Goal: Task Accomplishment & Management: Complete application form

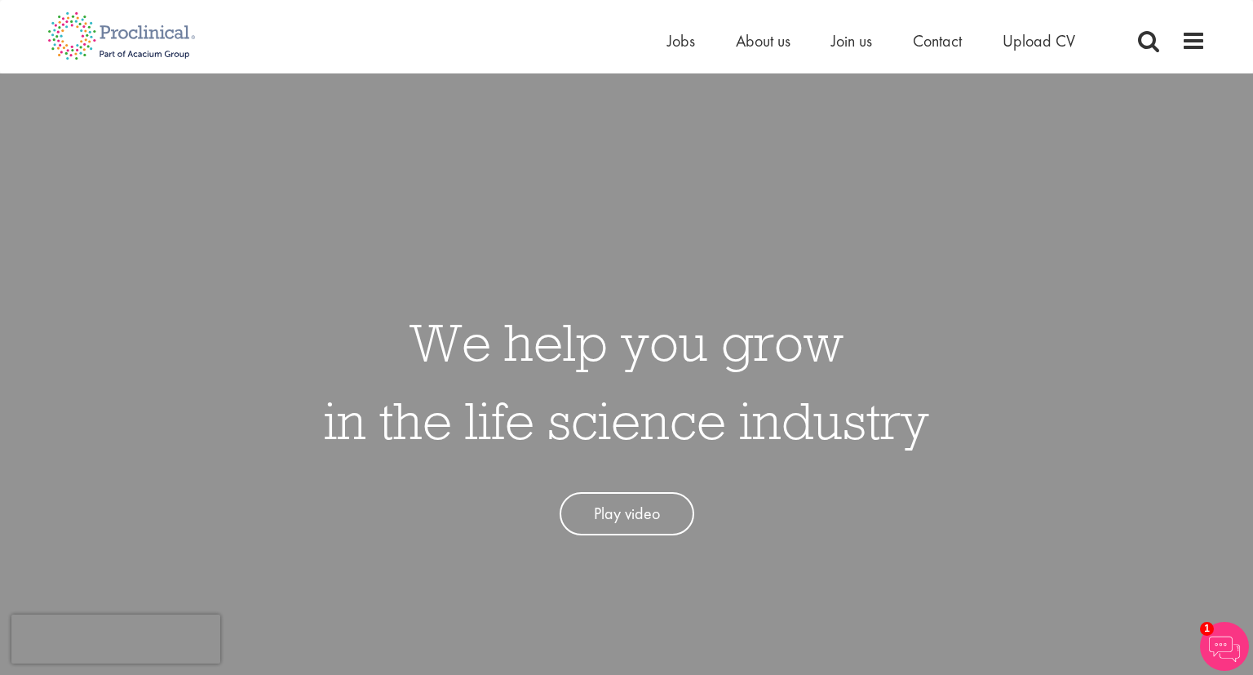
click at [664, 37] on div "Home Jobs About us Join us Contact Upload CV" at bounding box center [620, 30] width 1171 height 61
click at [687, 41] on span "Jobs" at bounding box center [682, 40] width 28 height 21
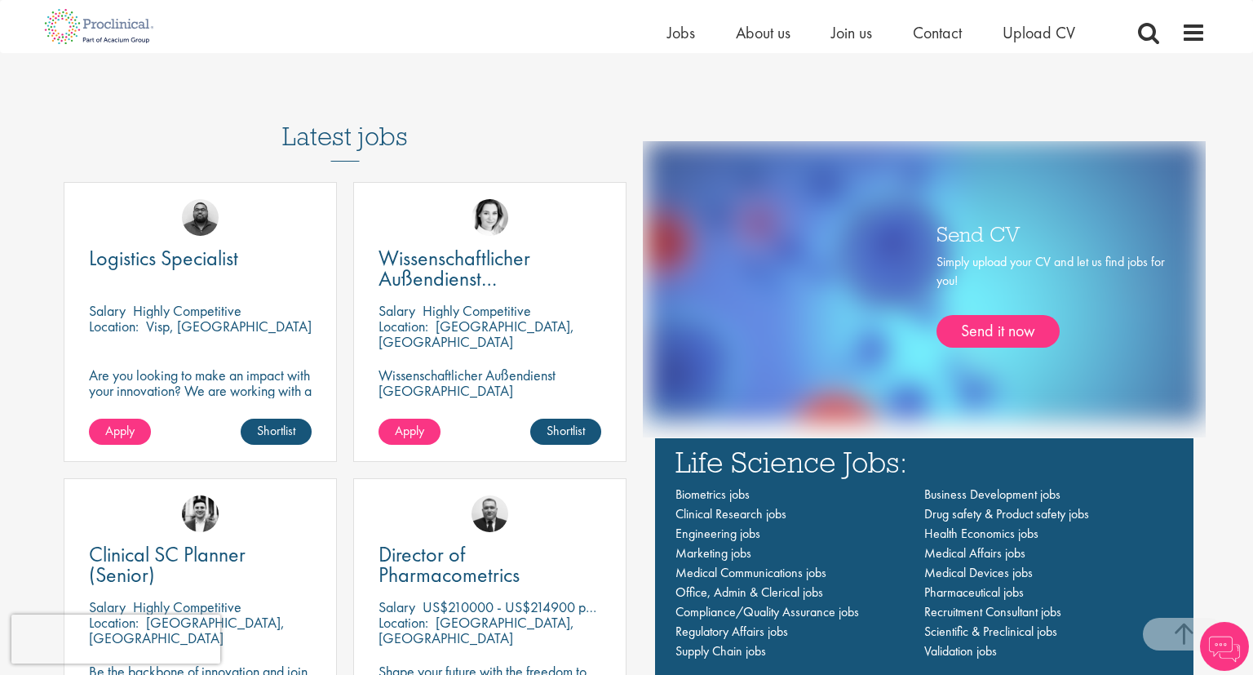
scroll to position [947, 0]
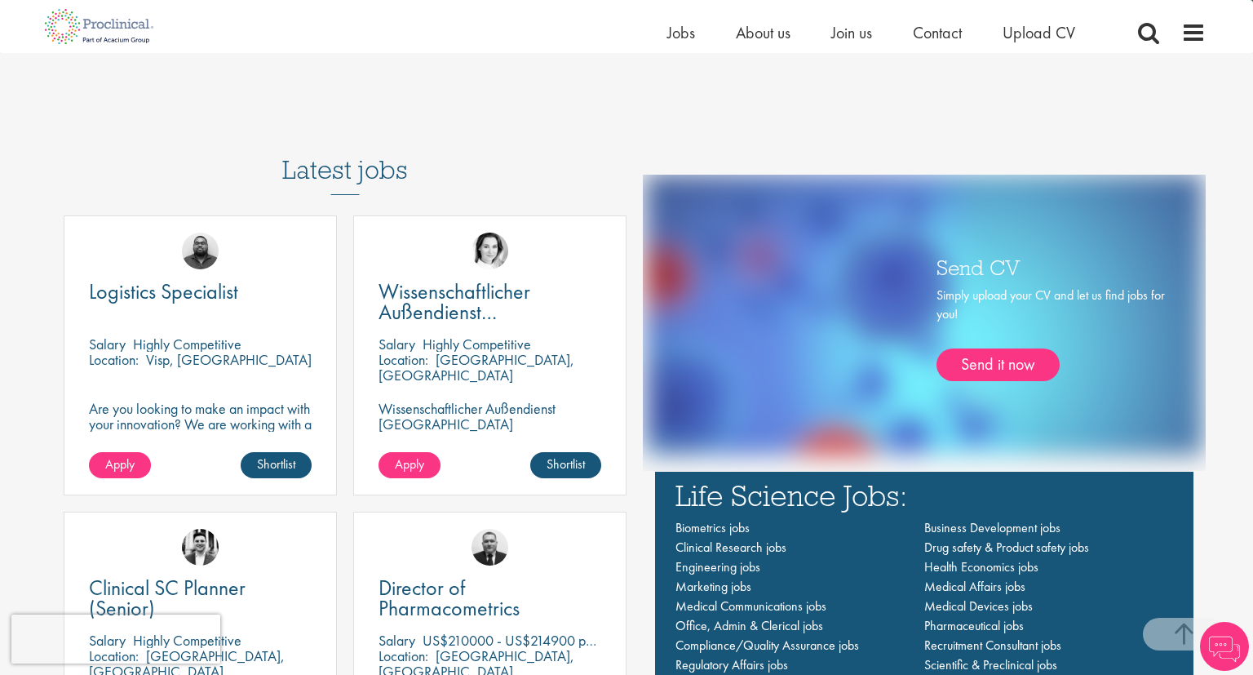
click at [224, 406] on p "Are you looking to make an impact with your innovation? We are working with a w…" at bounding box center [200, 440] width 223 height 78
click at [191, 254] on img at bounding box center [200, 251] width 37 height 37
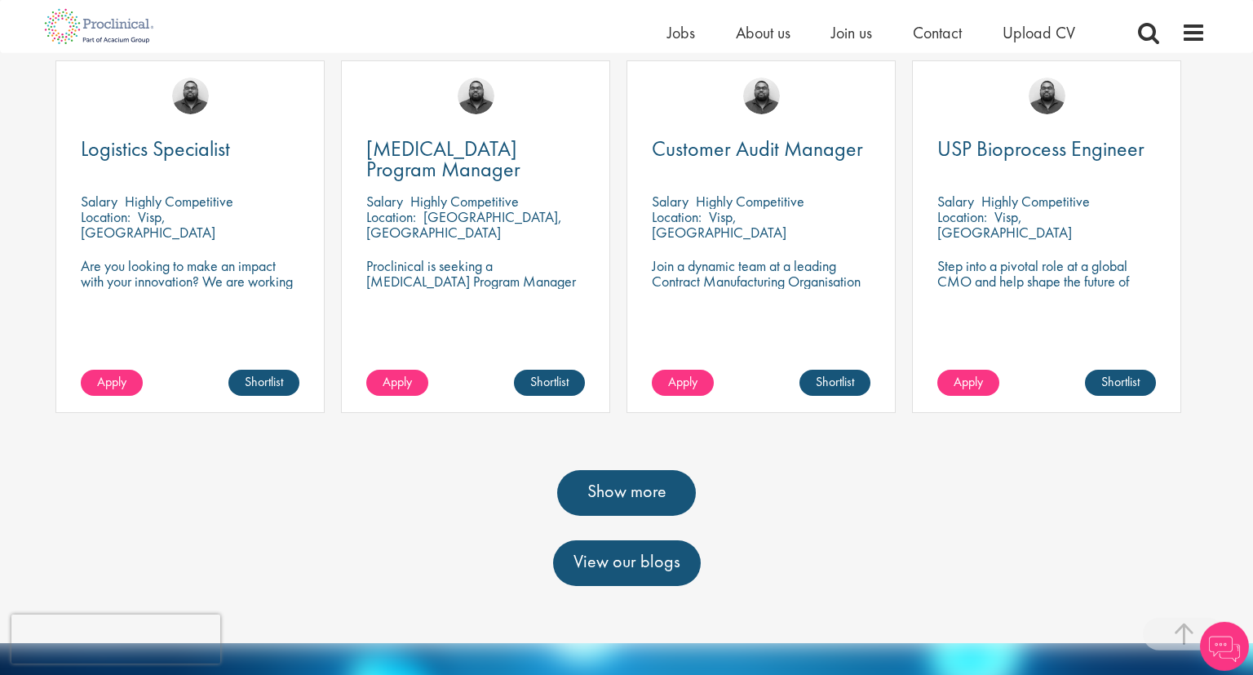
scroll to position [517, 0]
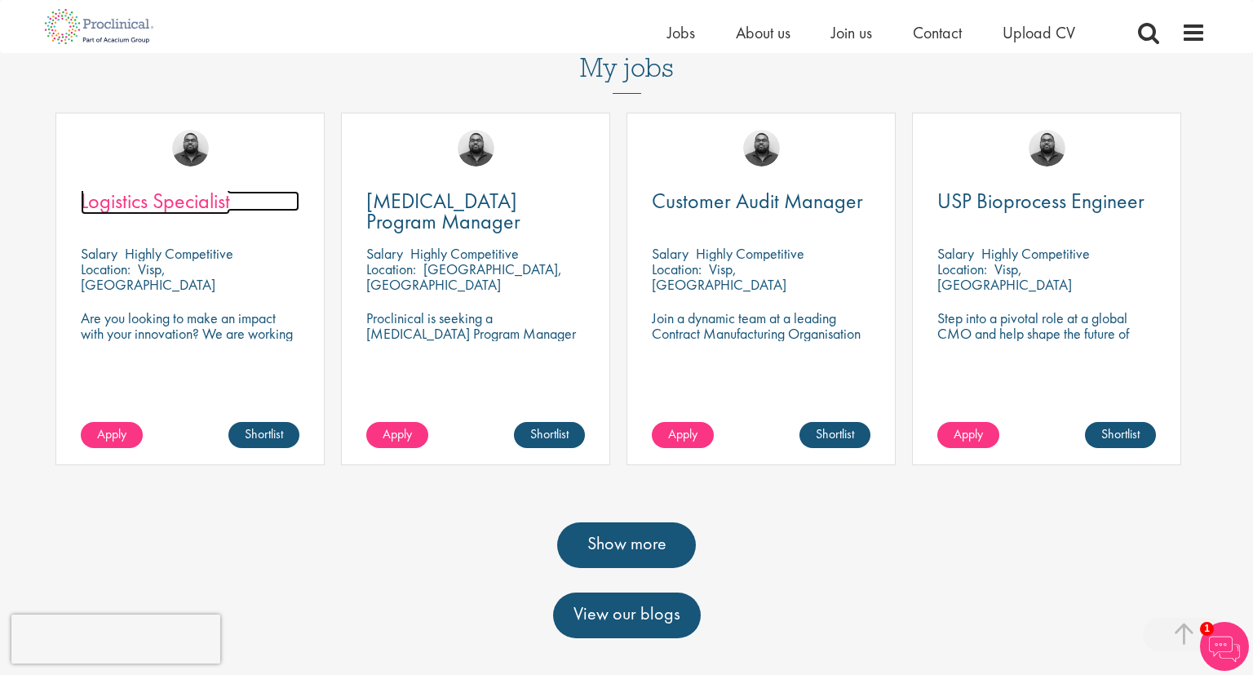
click at [182, 194] on span "Logistics Specialist" at bounding box center [155, 201] width 149 height 28
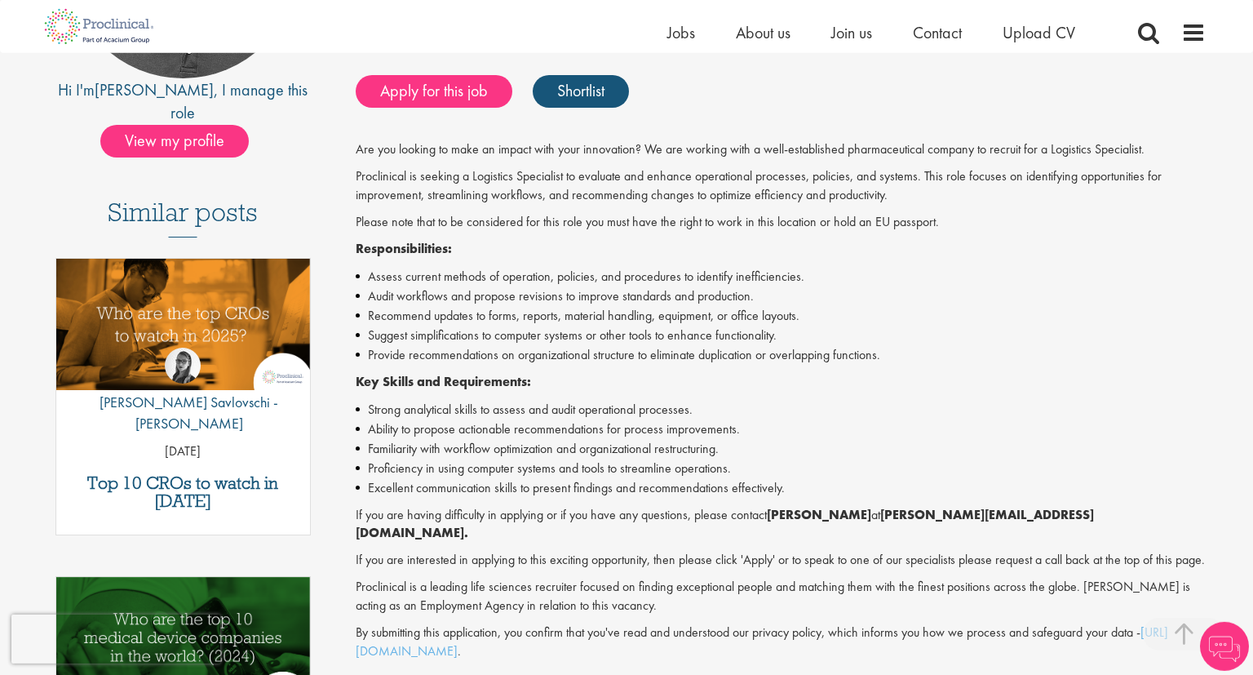
scroll to position [172, 0]
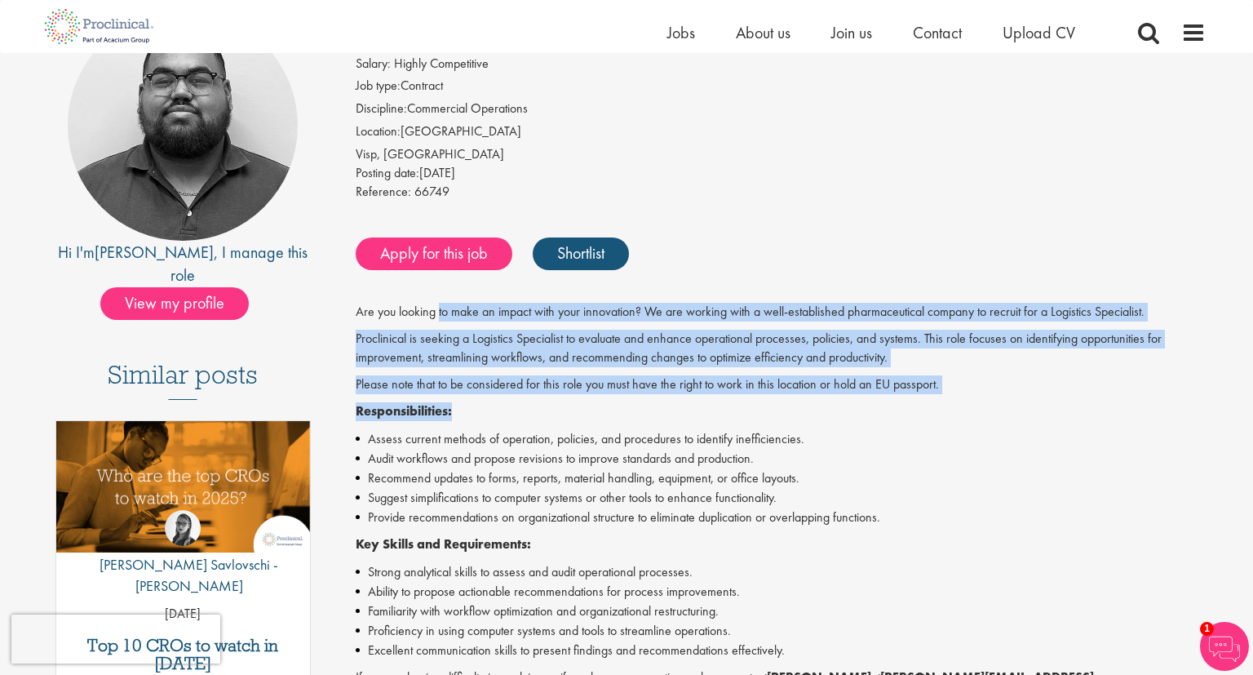
drag, startPoint x: 439, startPoint y: 315, endPoint x: 657, endPoint y: 418, distance: 240.9
click at [657, 417] on div "Are you looking to make an impact with your innovation? We are working with a w…" at bounding box center [781, 563] width 851 height 520
click at [655, 421] on div "Are you looking to make an impact with your innovation? We are working with a w…" at bounding box center [781, 563] width 851 height 520
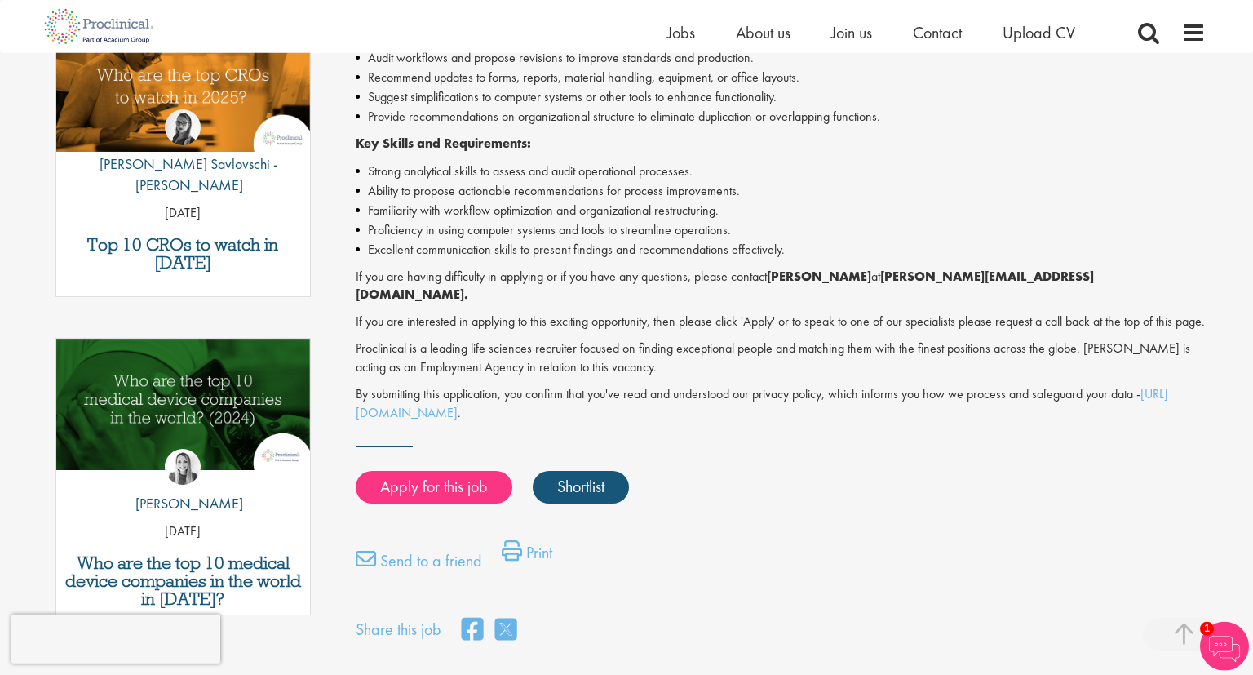
scroll to position [603, 0]
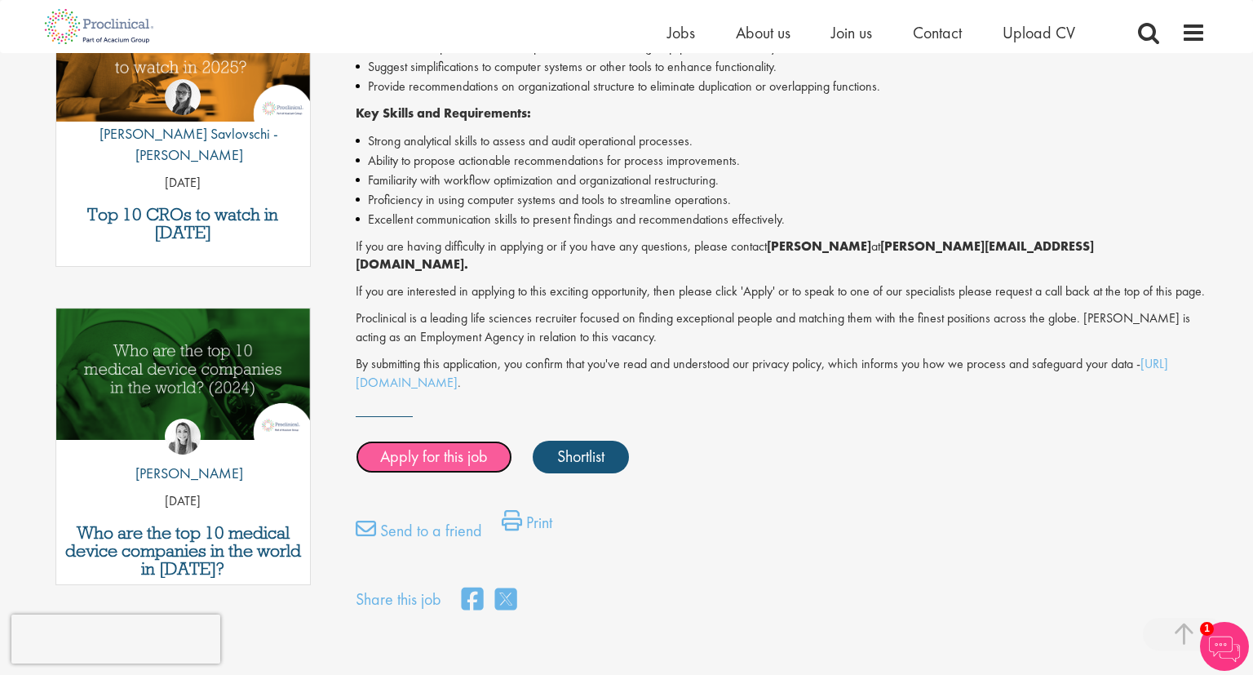
click at [428, 464] on link "Apply for this job" at bounding box center [434, 457] width 157 height 33
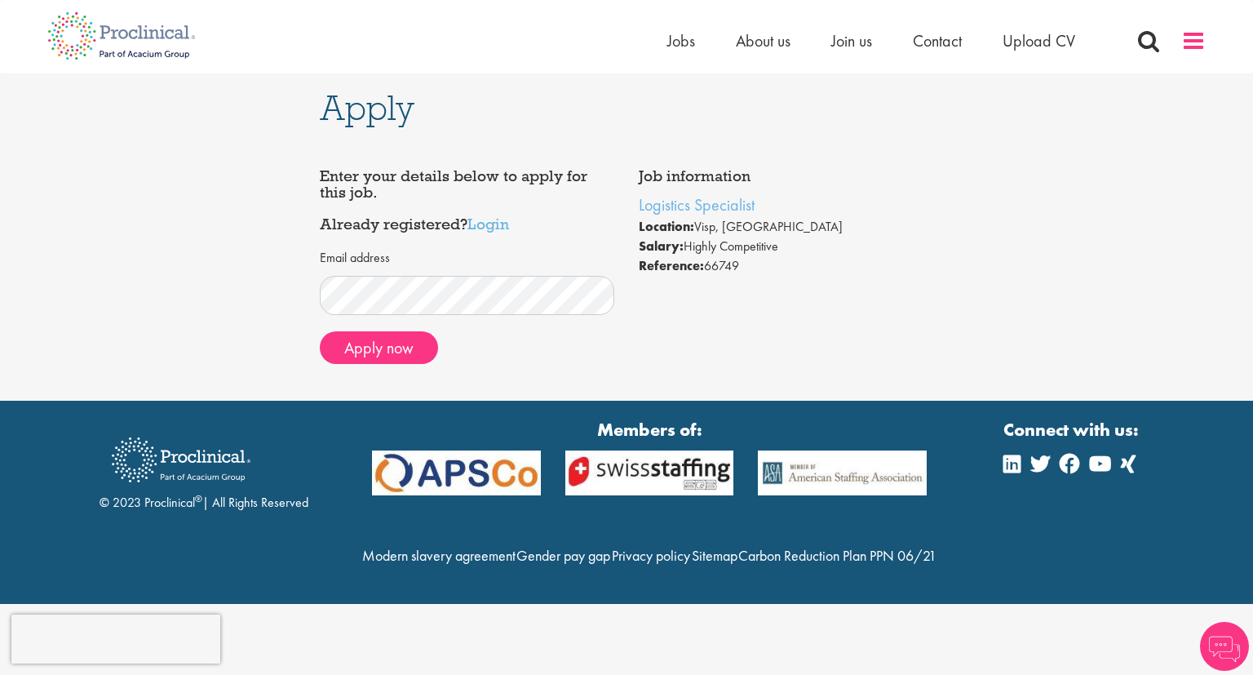
click at [1206, 42] on span at bounding box center [1194, 41] width 24 height 24
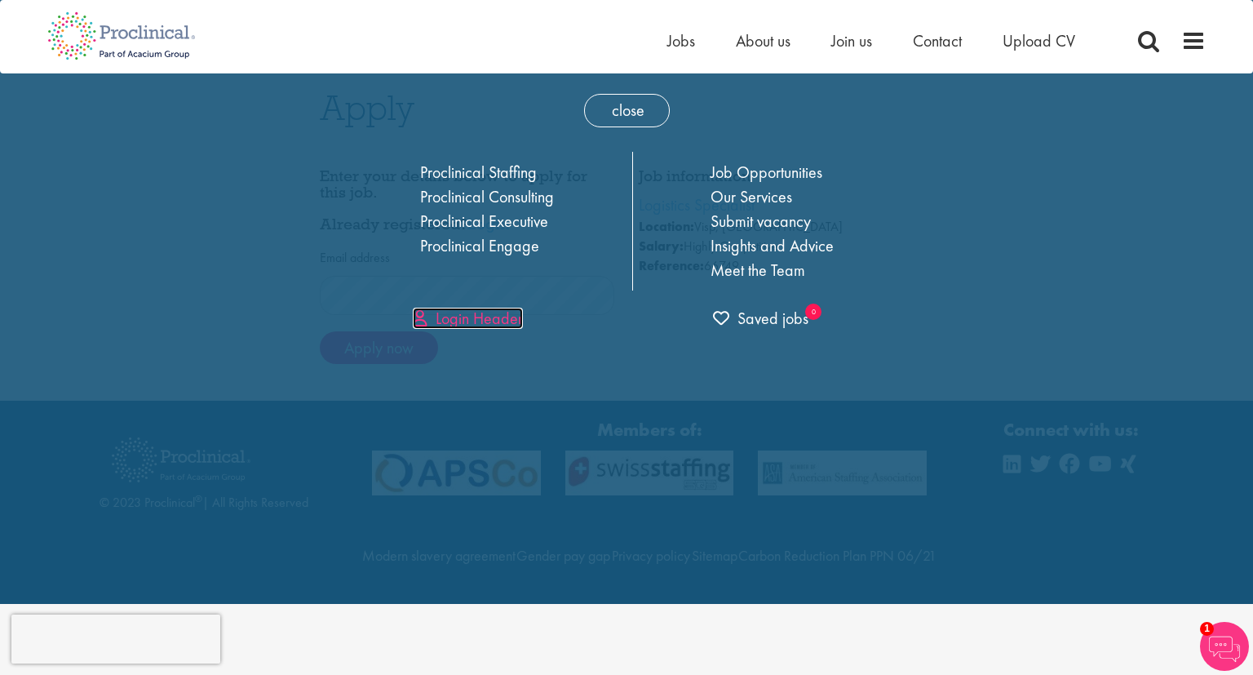
click at [490, 316] on link "Login Header" at bounding box center [468, 318] width 110 height 21
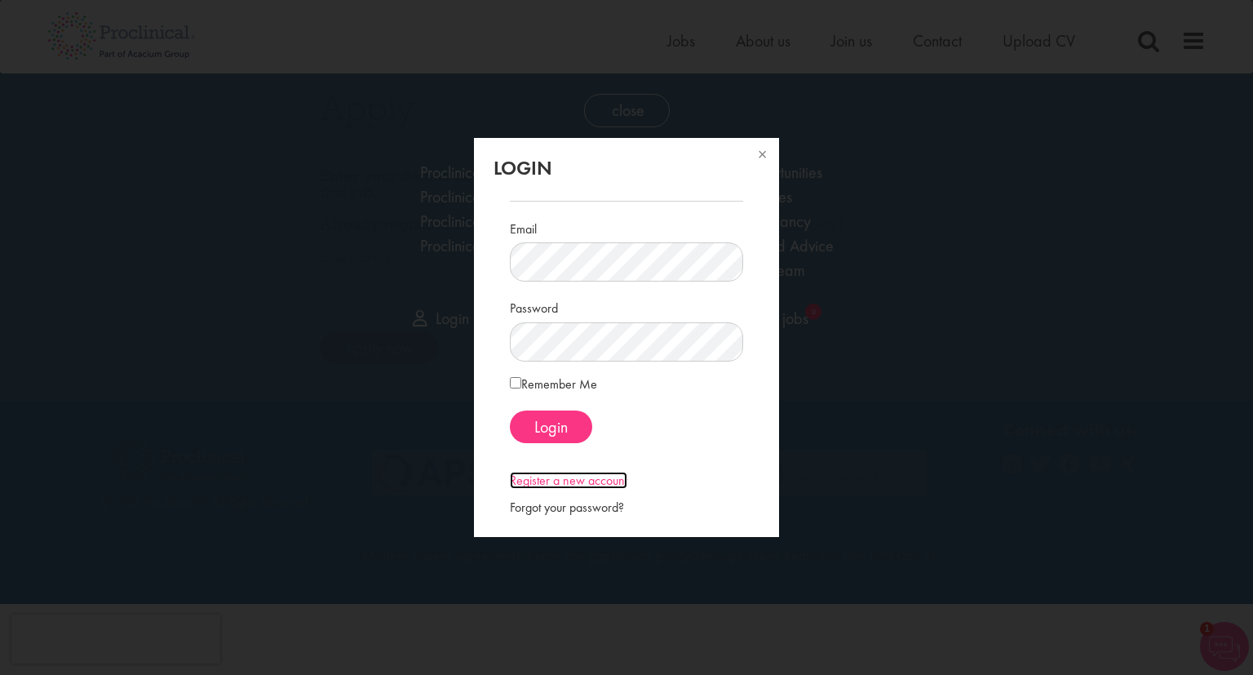
click at [548, 484] on link "Register a new account" at bounding box center [569, 480] width 118 height 17
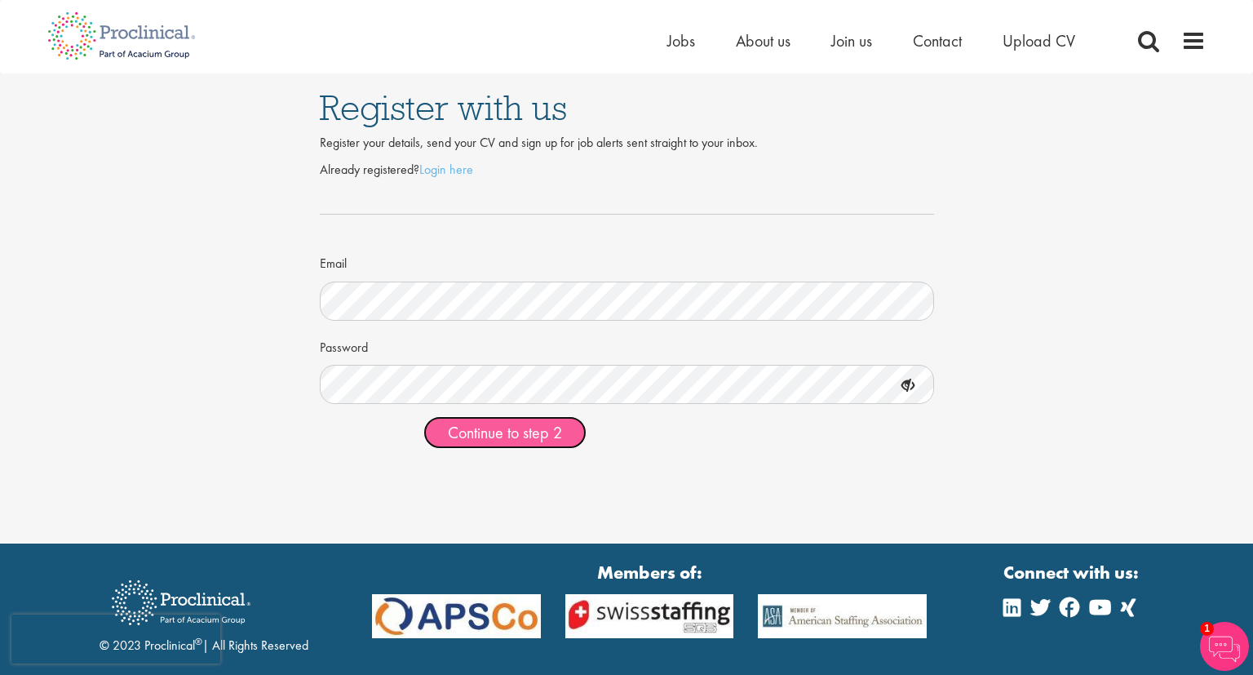
click at [457, 432] on span "Continue to step 2" at bounding box center [505, 432] width 114 height 21
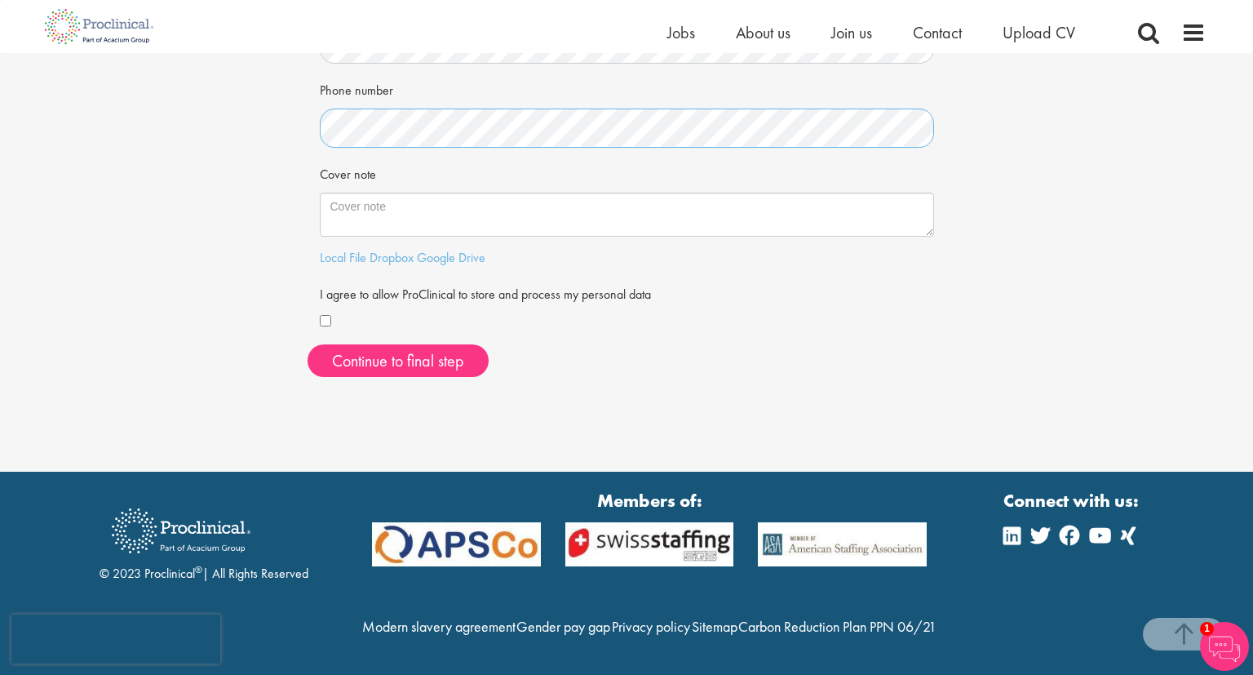
scroll to position [344, 0]
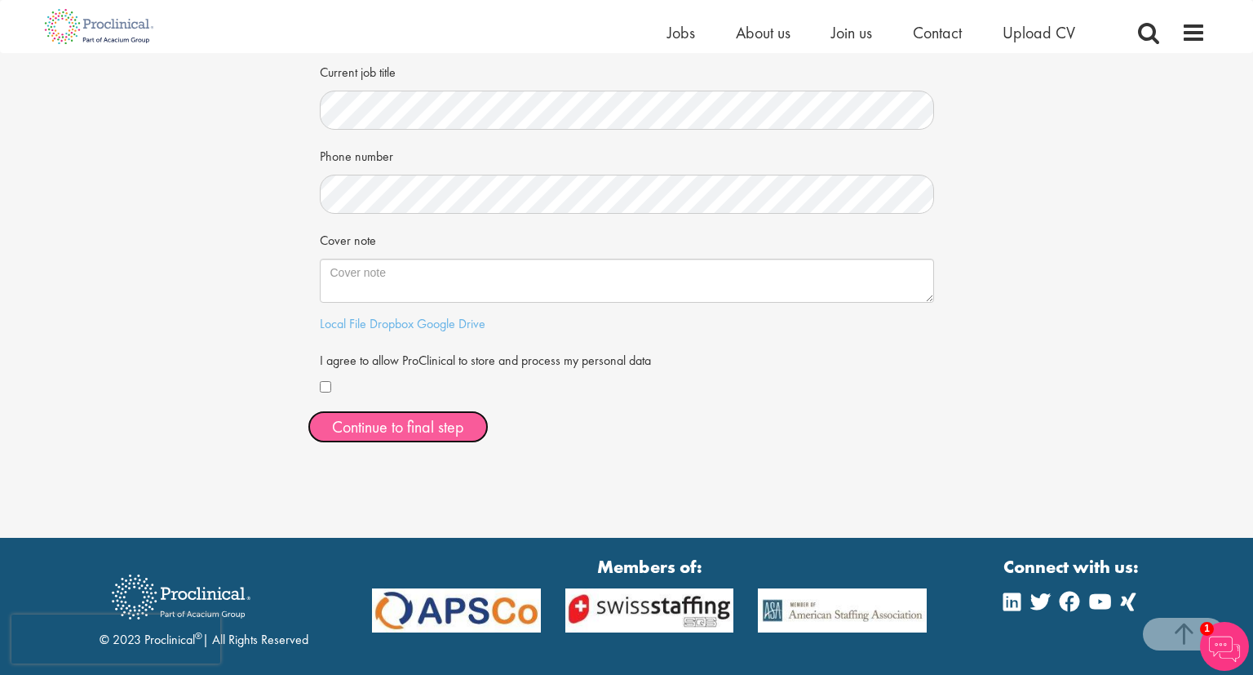
click at [358, 419] on button "Continue to final step" at bounding box center [398, 426] width 181 height 33
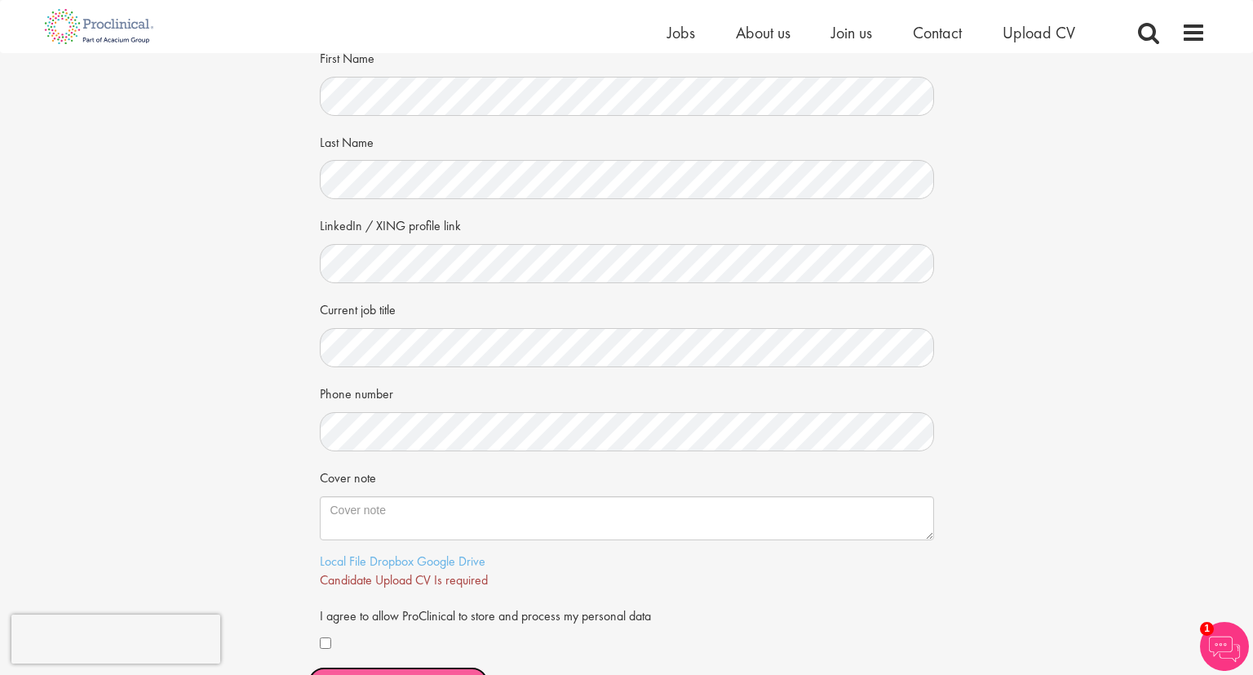
scroll to position [172, 0]
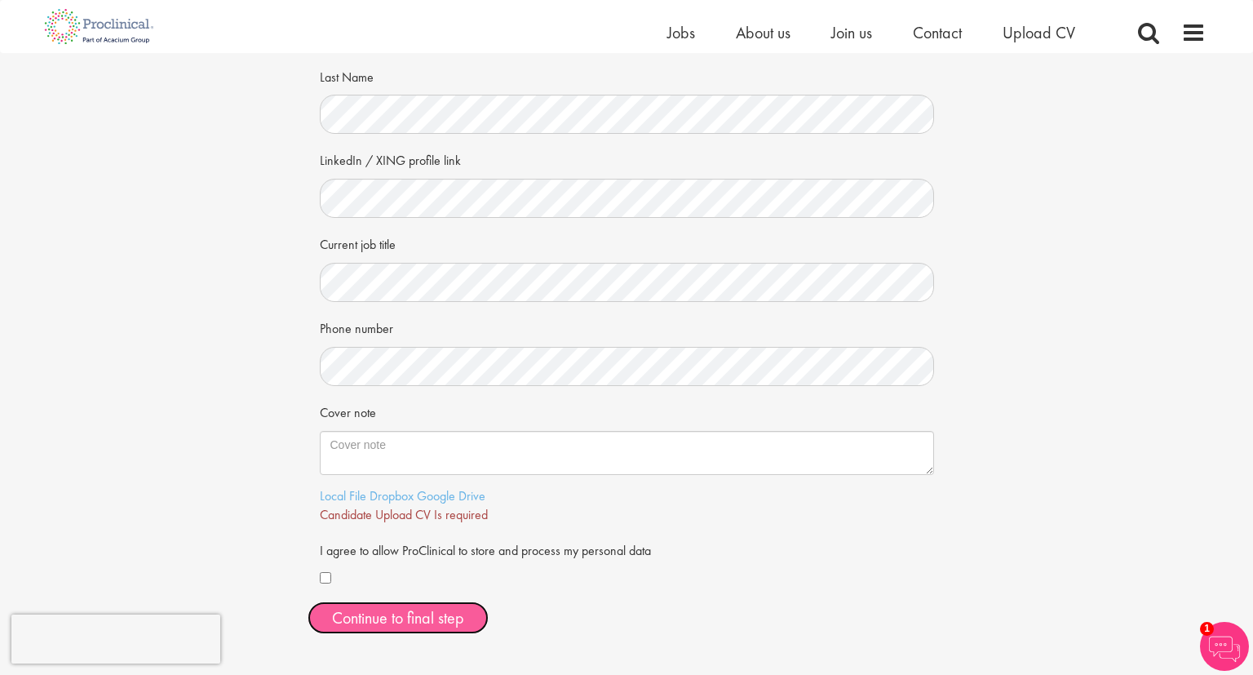
click at [410, 618] on span "Continue to final step" at bounding box center [398, 617] width 132 height 21
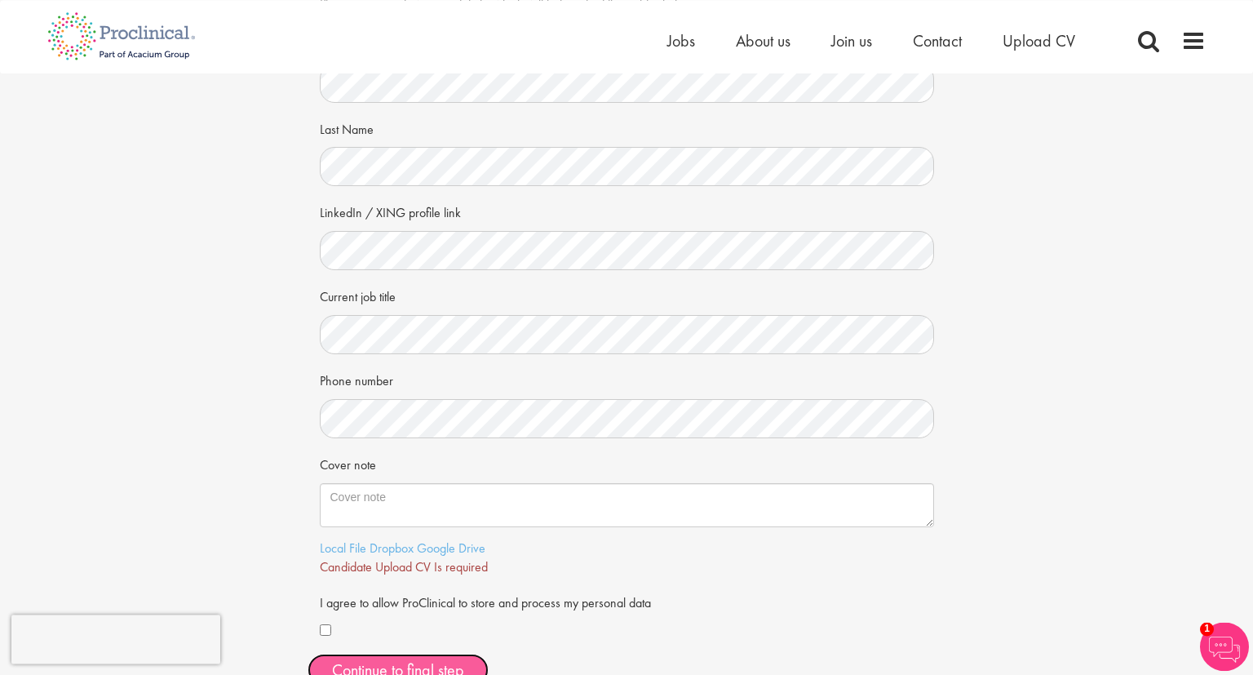
scroll to position [258, 0]
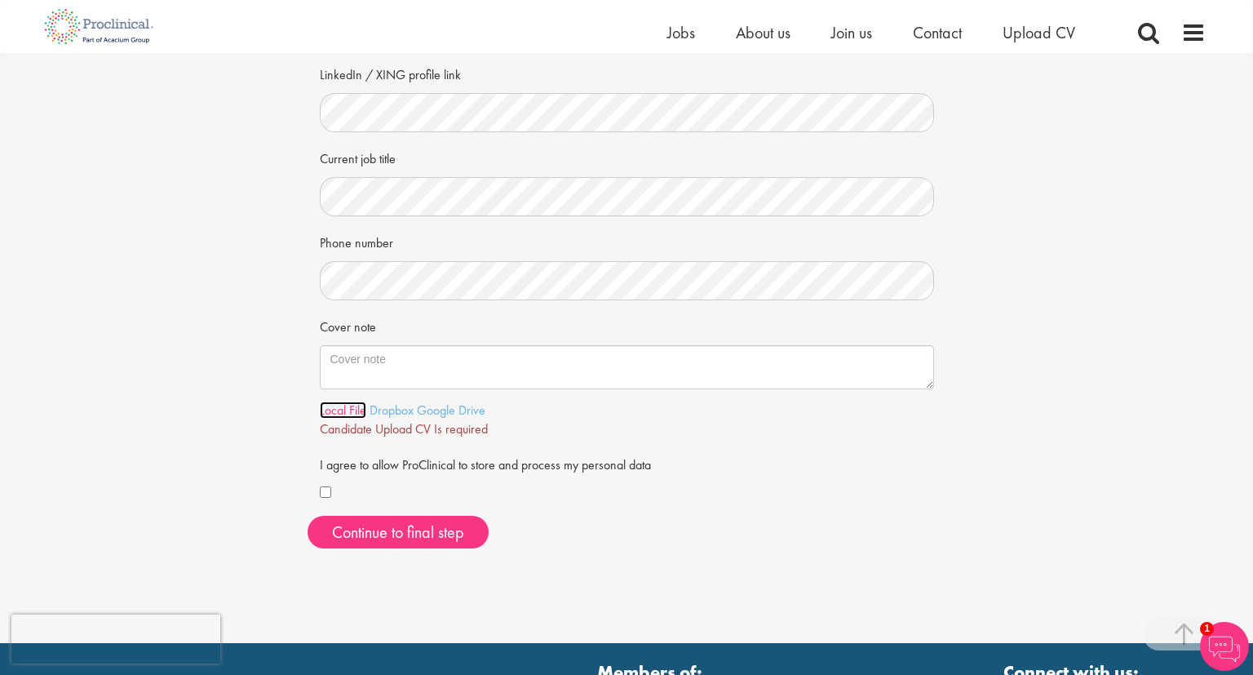
click at [348, 416] on link "Local File" at bounding box center [343, 409] width 47 height 17
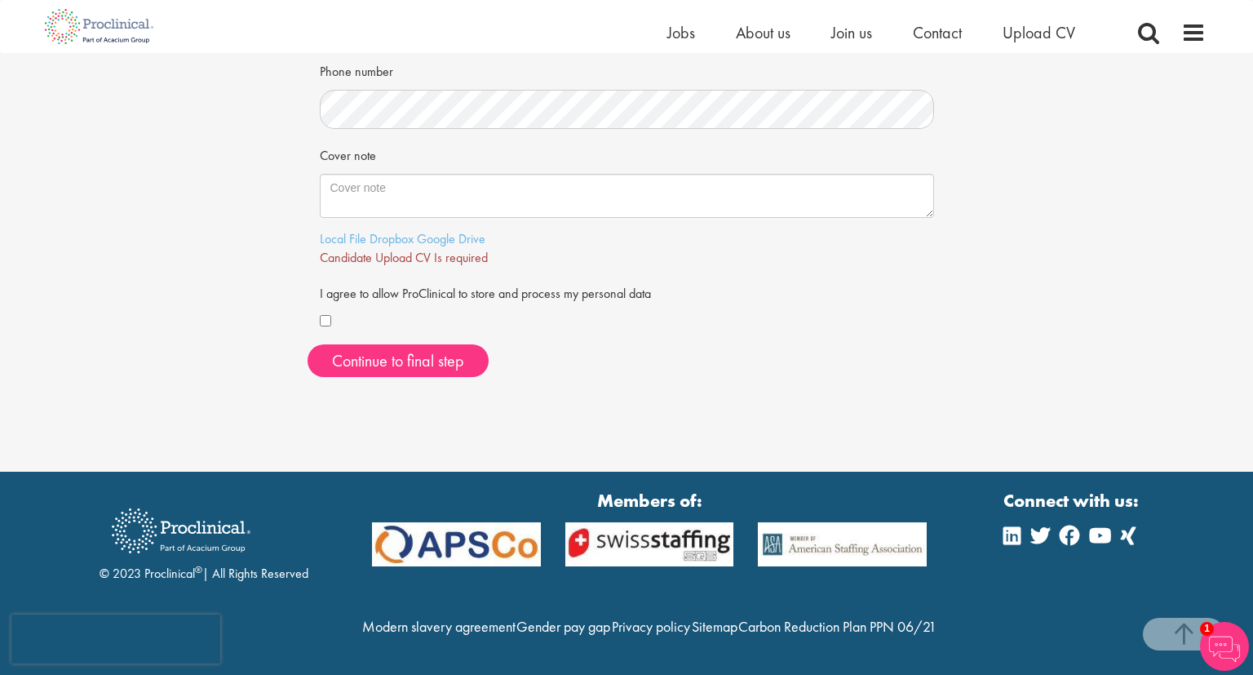
scroll to position [462, 0]
click at [636, 423] on div "Your personal details Please give us a few more details, which will help us fin…" at bounding box center [626, 21] width 1253 height 901
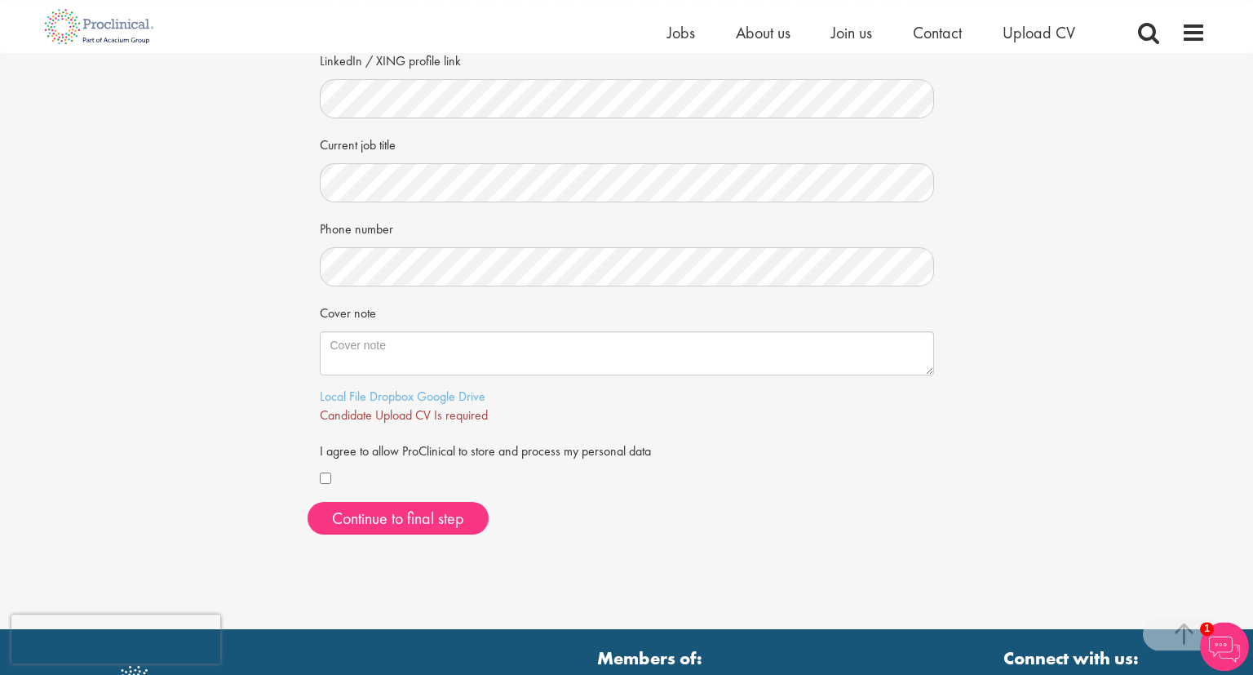
scroll to position [203, 0]
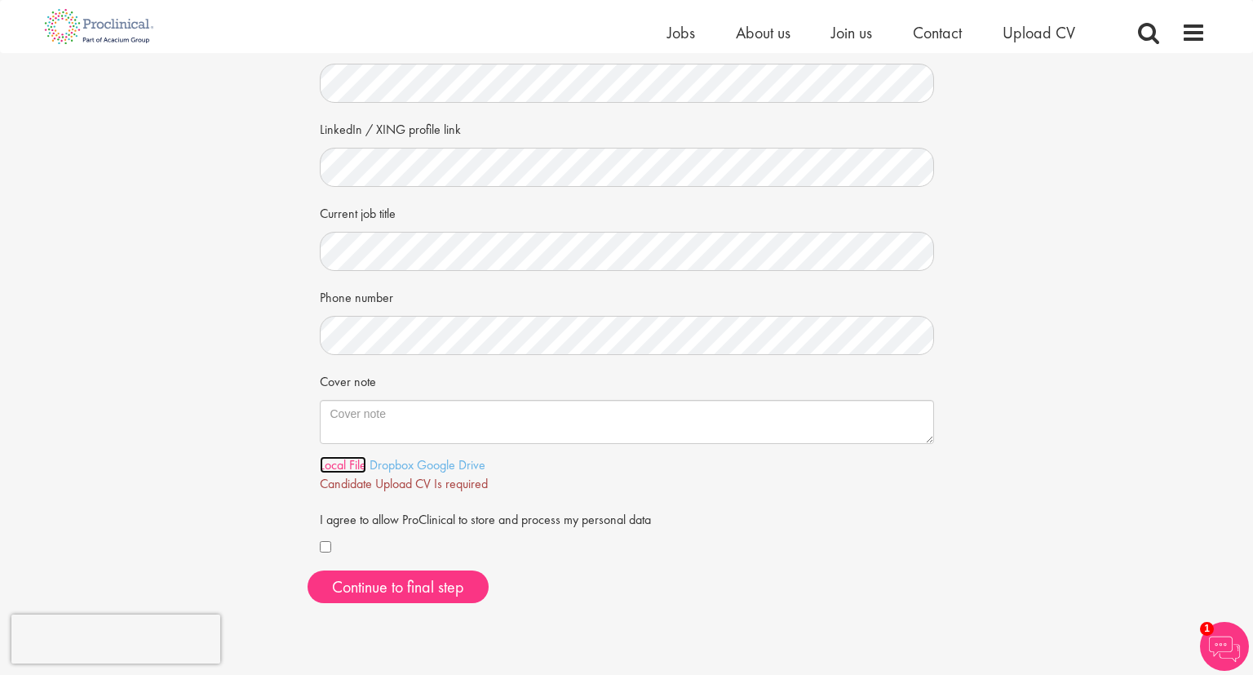
click at [345, 467] on link "Local File" at bounding box center [343, 464] width 47 height 17
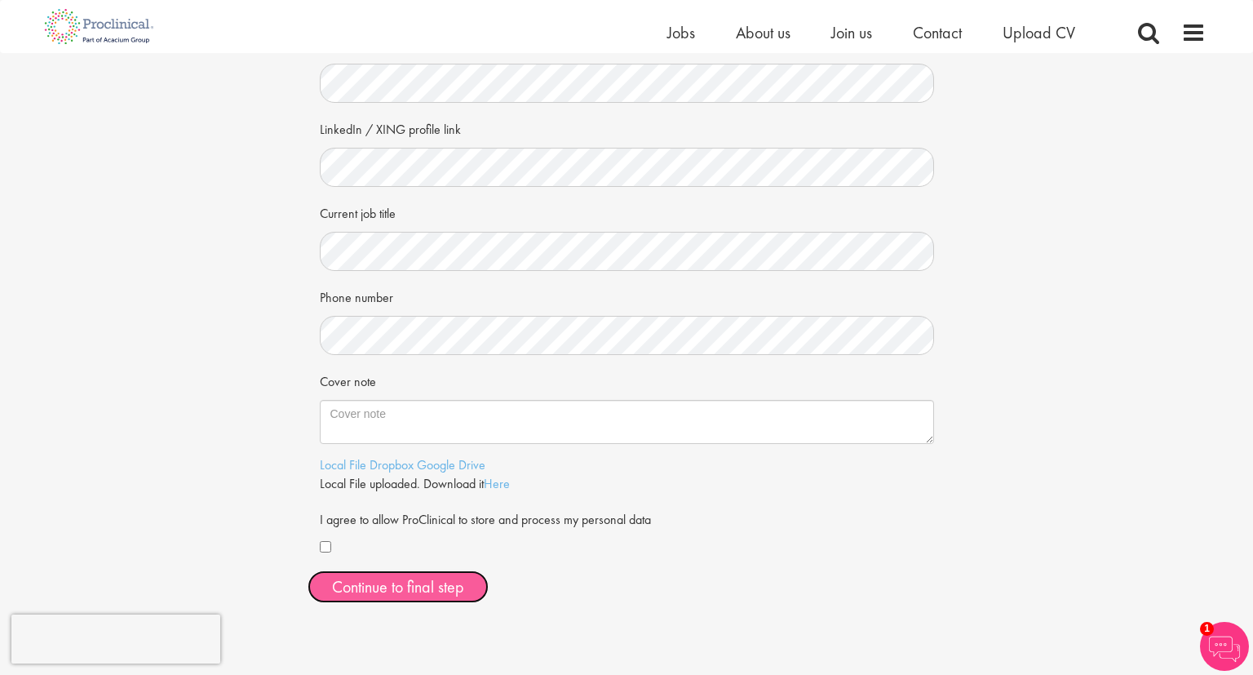
click at [410, 583] on span "Continue to final step" at bounding box center [398, 586] width 132 height 21
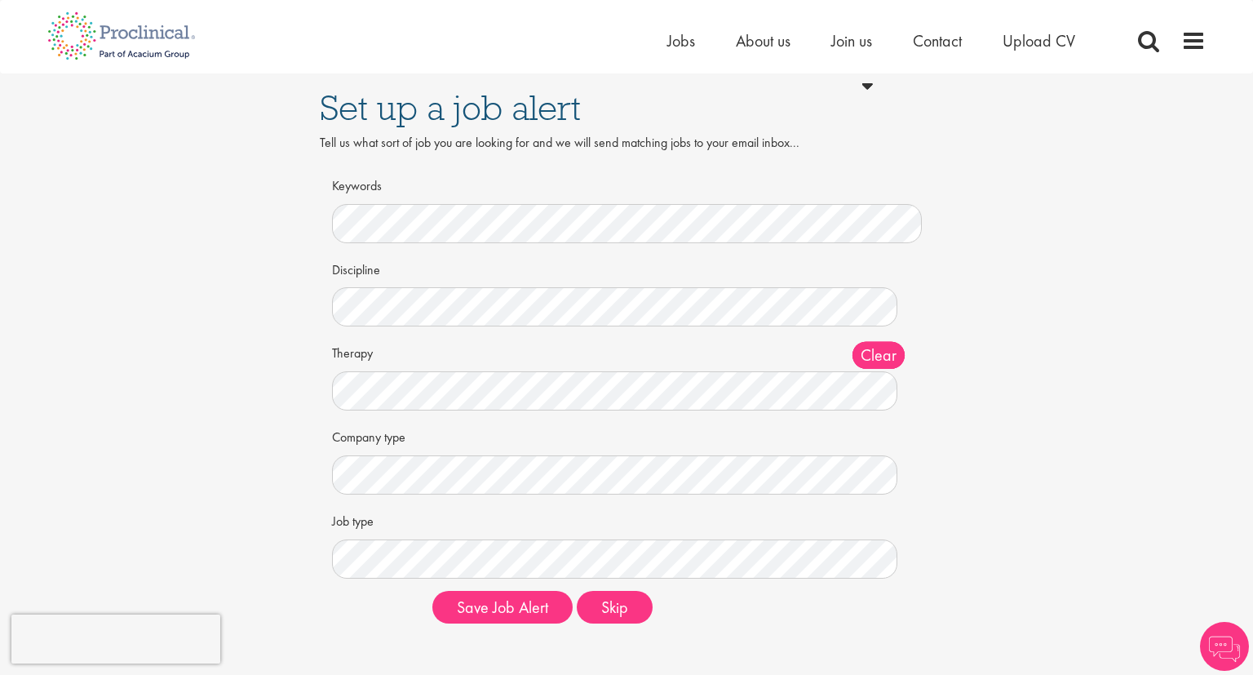
click at [524, 286] on div "Discipline Clear All Computer Science Data Science Recruitment Consultant Biome…" at bounding box center [627, 291] width 590 height 72
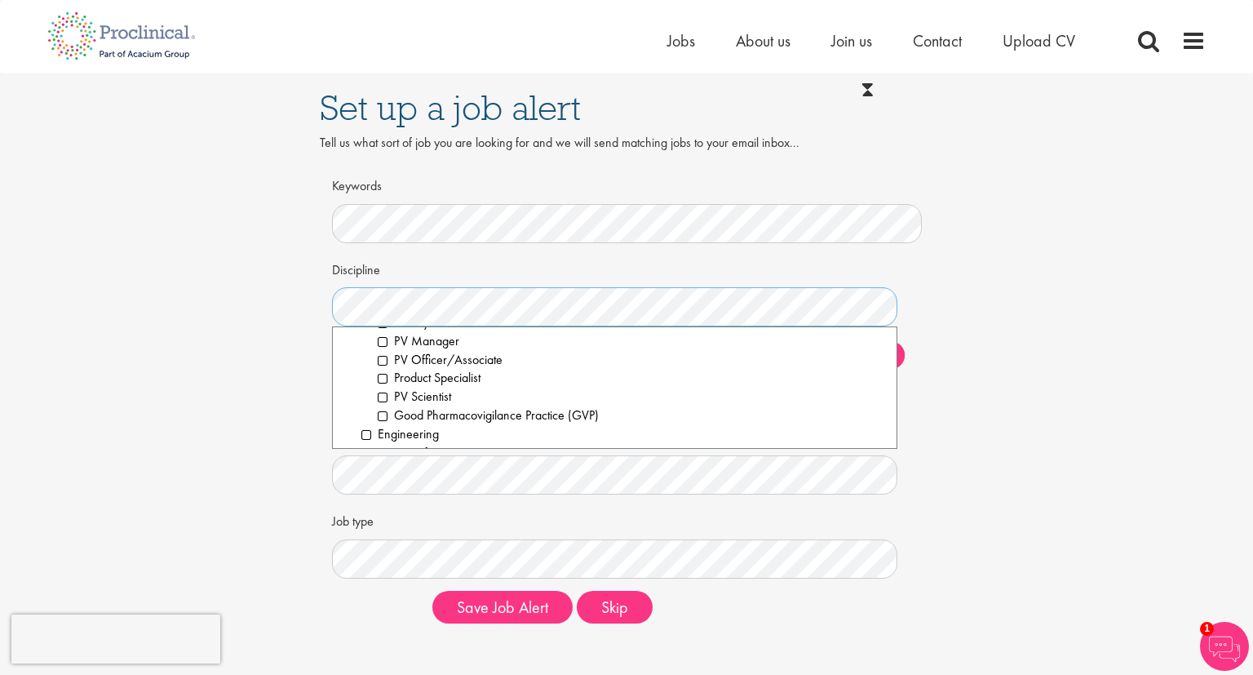
scroll to position [610, 0]
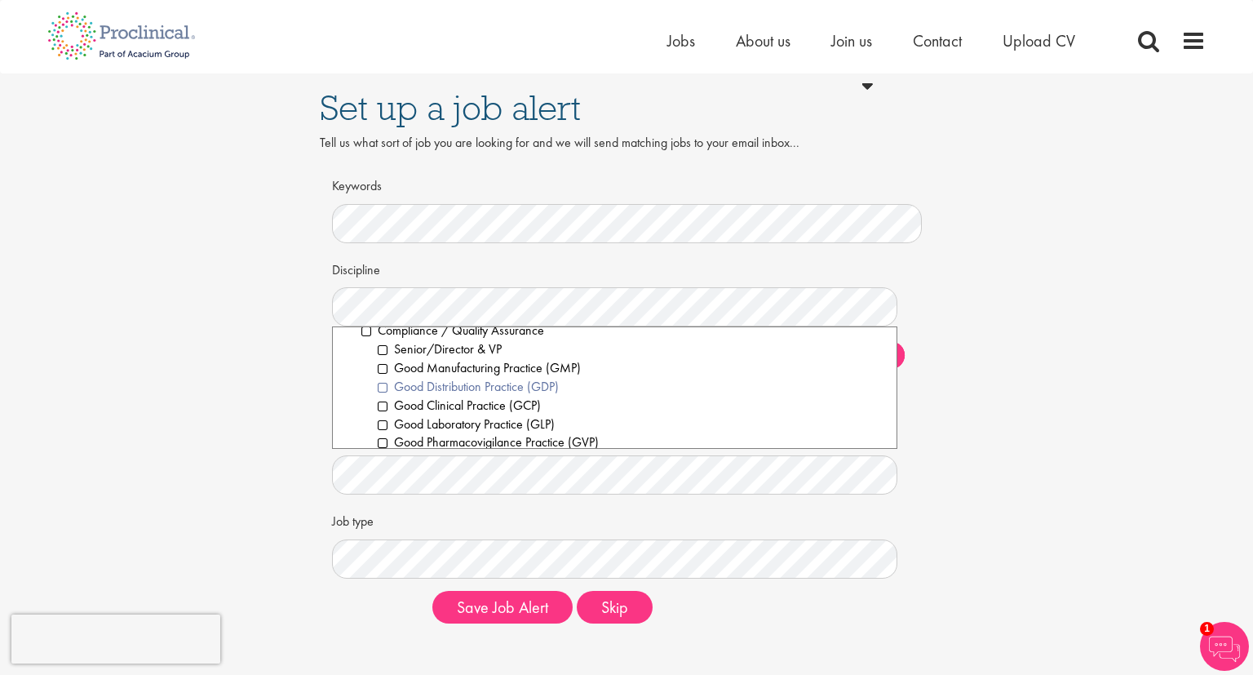
click at [382, 387] on li "Good Distribution Practice (GDP)" at bounding box center [631, 387] width 507 height 19
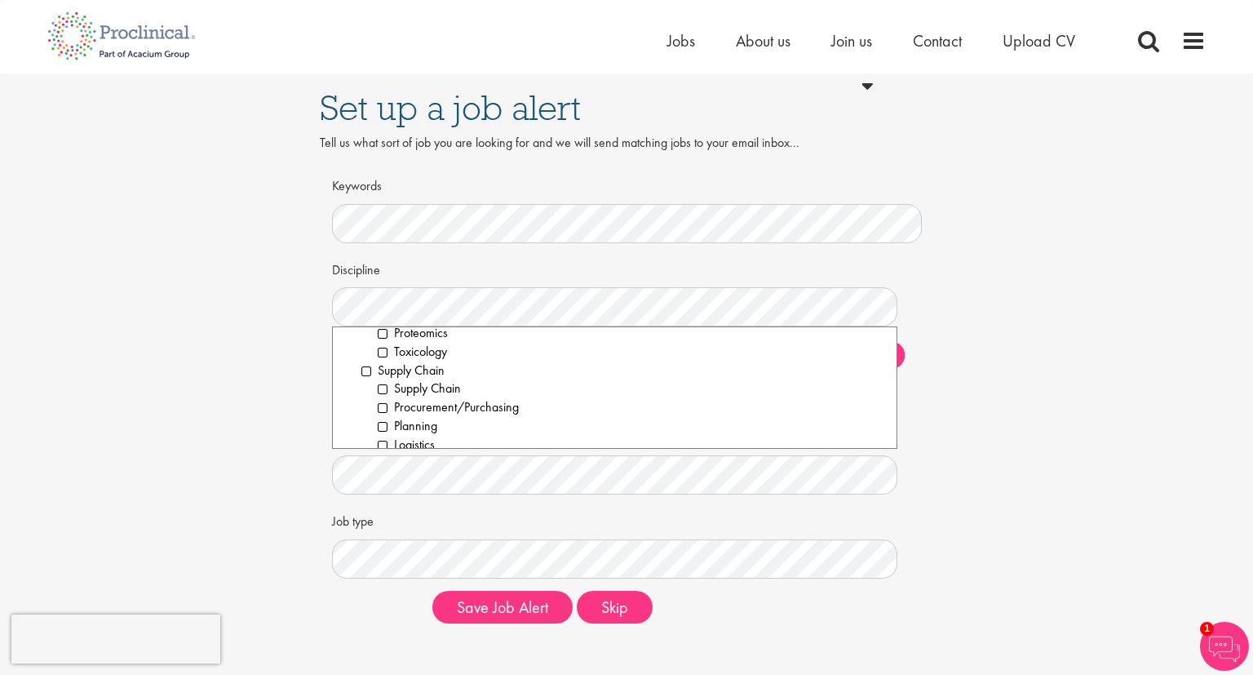
scroll to position [2375, 0]
click at [367, 337] on li "Supply Chain" at bounding box center [623, 338] width 523 height 19
click at [790, 508] on div "Job type Clear All Permanent Contract" at bounding box center [627, 543] width 590 height 72
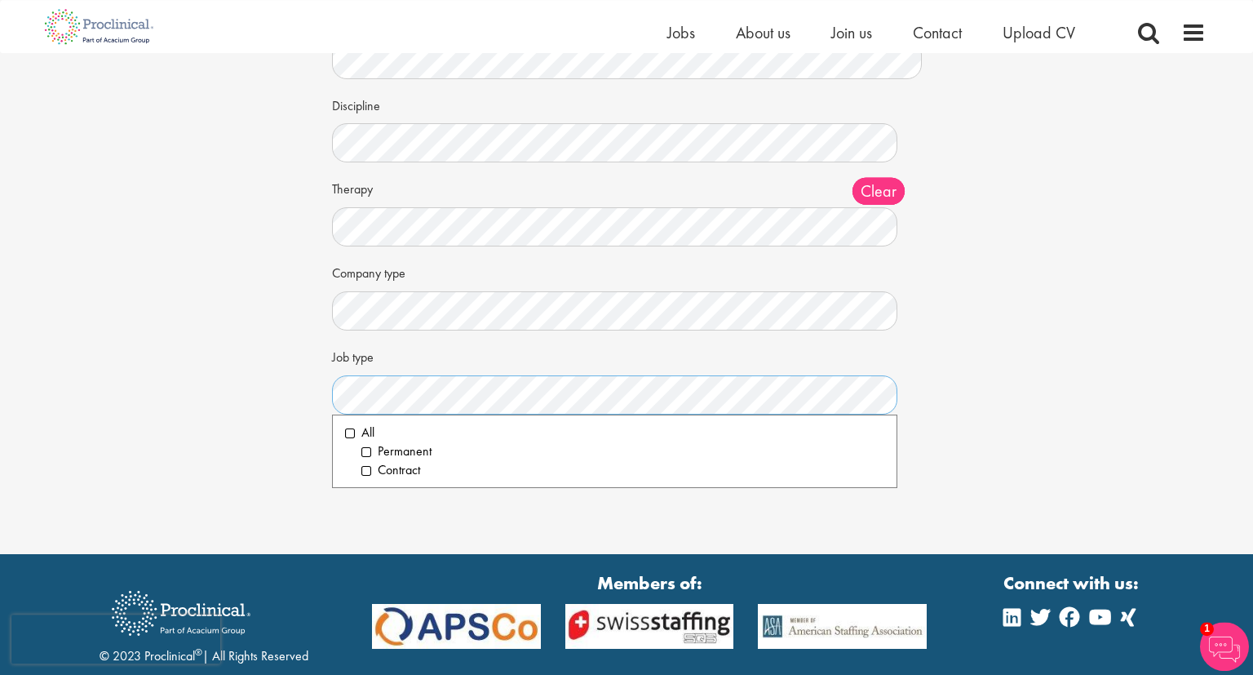
scroll to position [172, 0]
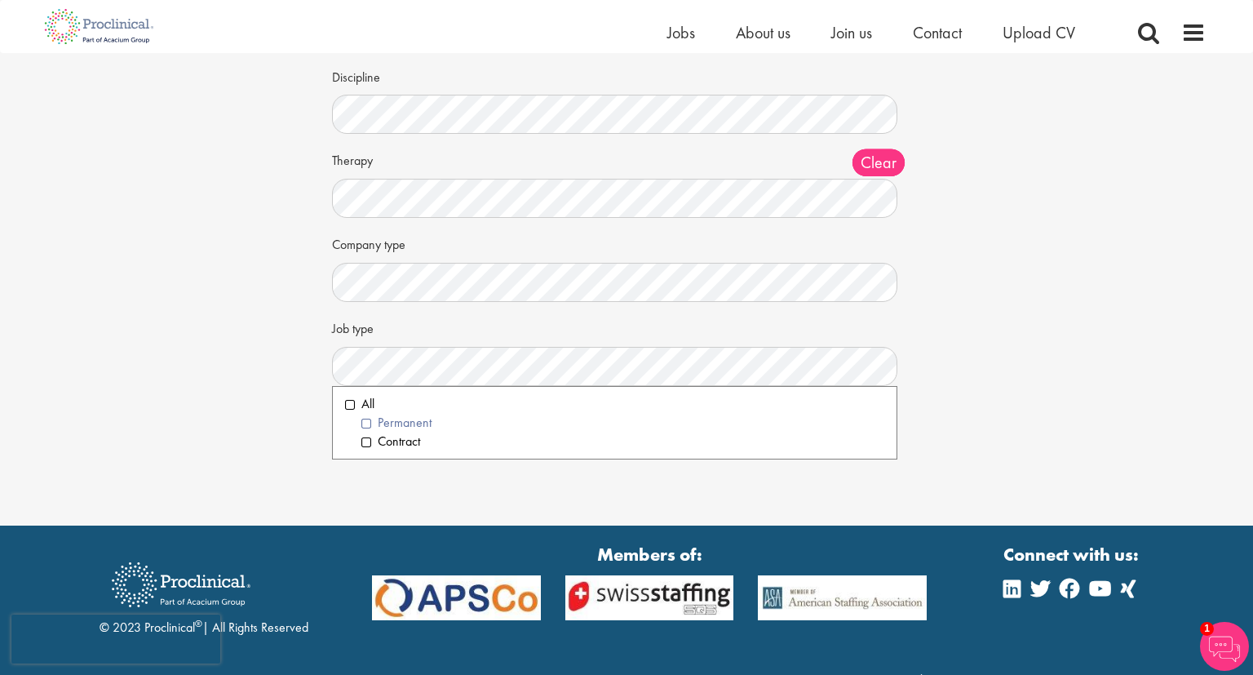
click at [364, 423] on li "Permanent" at bounding box center [623, 423] width 523 height 19
click at [207, 456] on div "Set up a job alert Tell us what sort of job you are looking for and we will sen…" at bounding box center [626, 177] width 1253 height 698
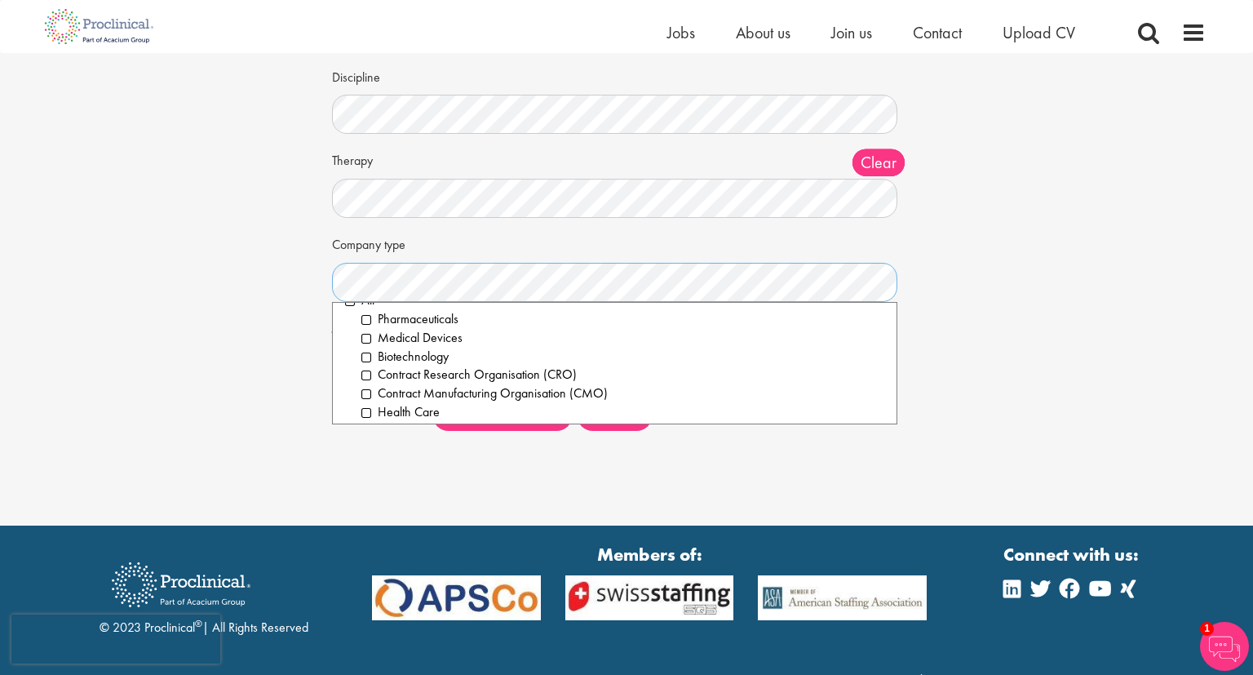
scroll to position [8, 0]
click at [345, 308] on li "All" at bounding box center [614, 312] width 539 height 19
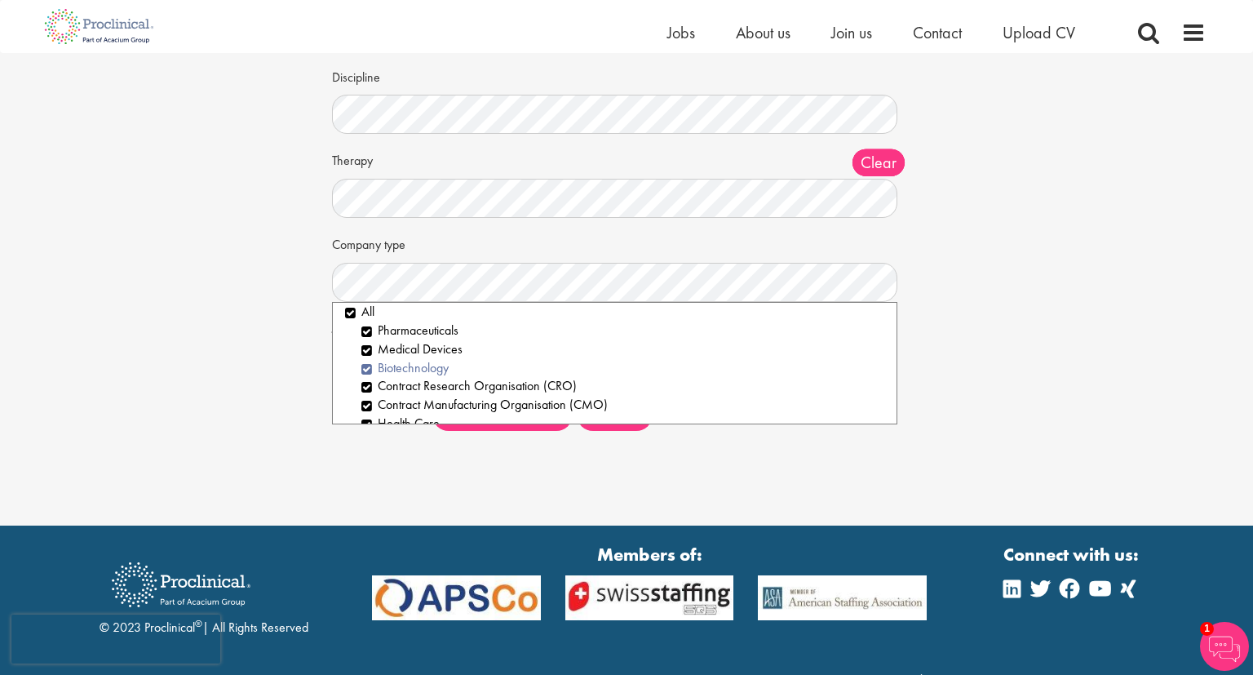
scroll to position [212, 0]
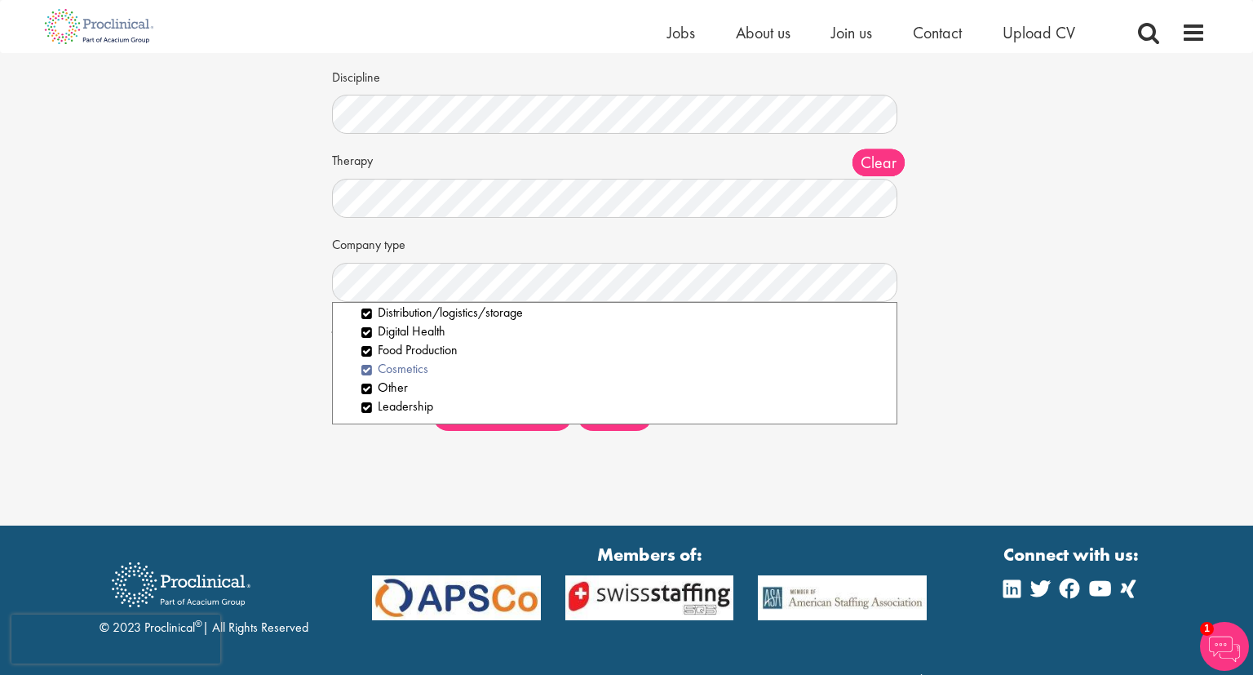
click at [370, 366] on li "Cosmetics" at bounding box center [623, 369] width 523 height 19
click at [367, 404] on li "Leadership" at bounding box center [623, 406] width 523 height 19
click at [370, 349] on li "Food Production" at bounding box center [623, 350] width 523 height 19
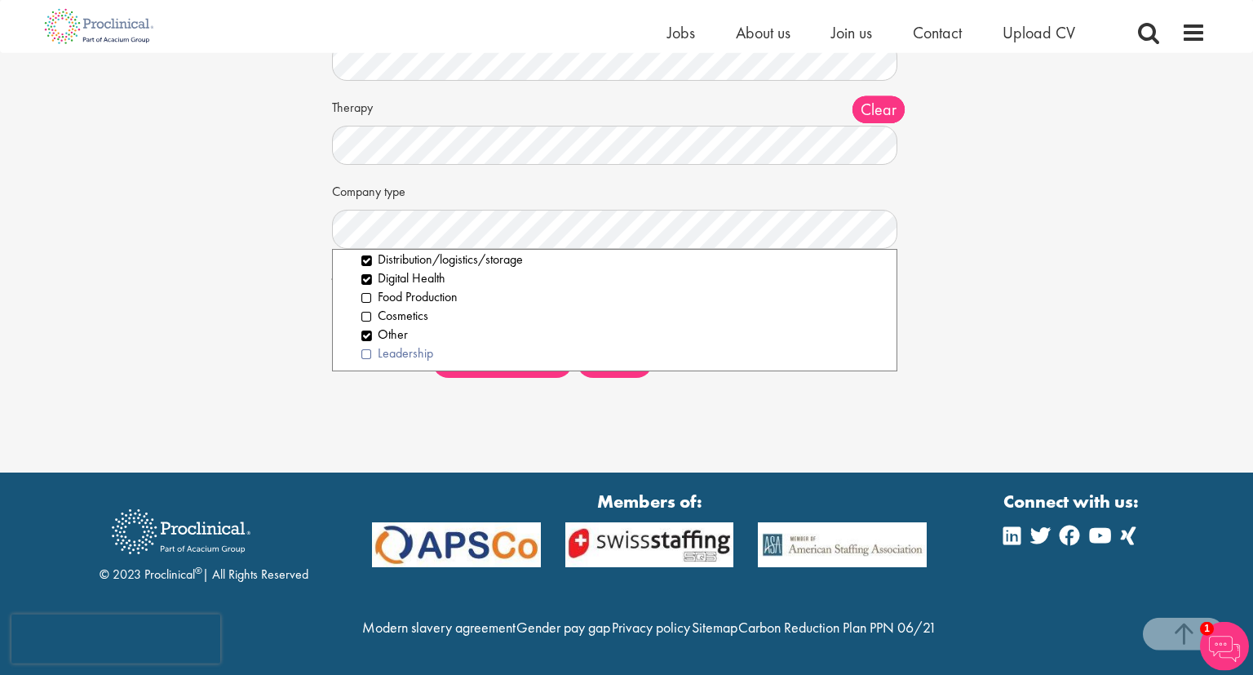
scroll to position [258, 0]
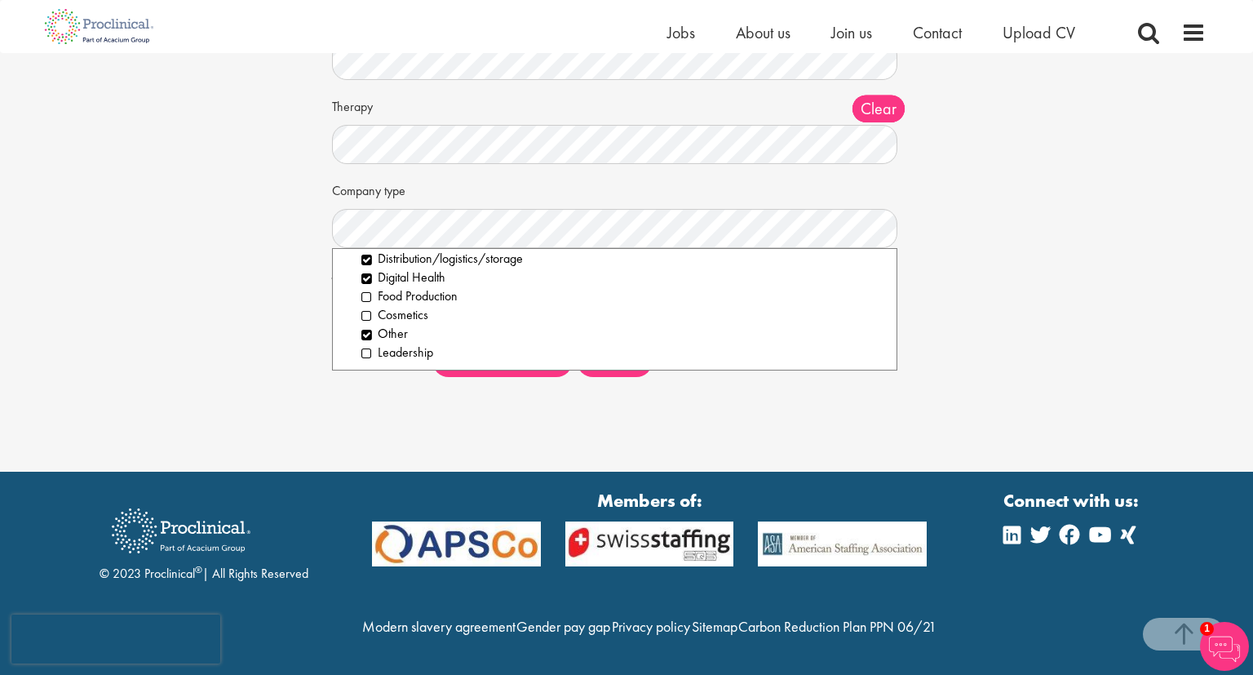
click at [377, 375] on div "Set up a job alert Tell us what sort of job you are looking for and we will sen…" at bounding box center [626, 123] width 1253 height 698
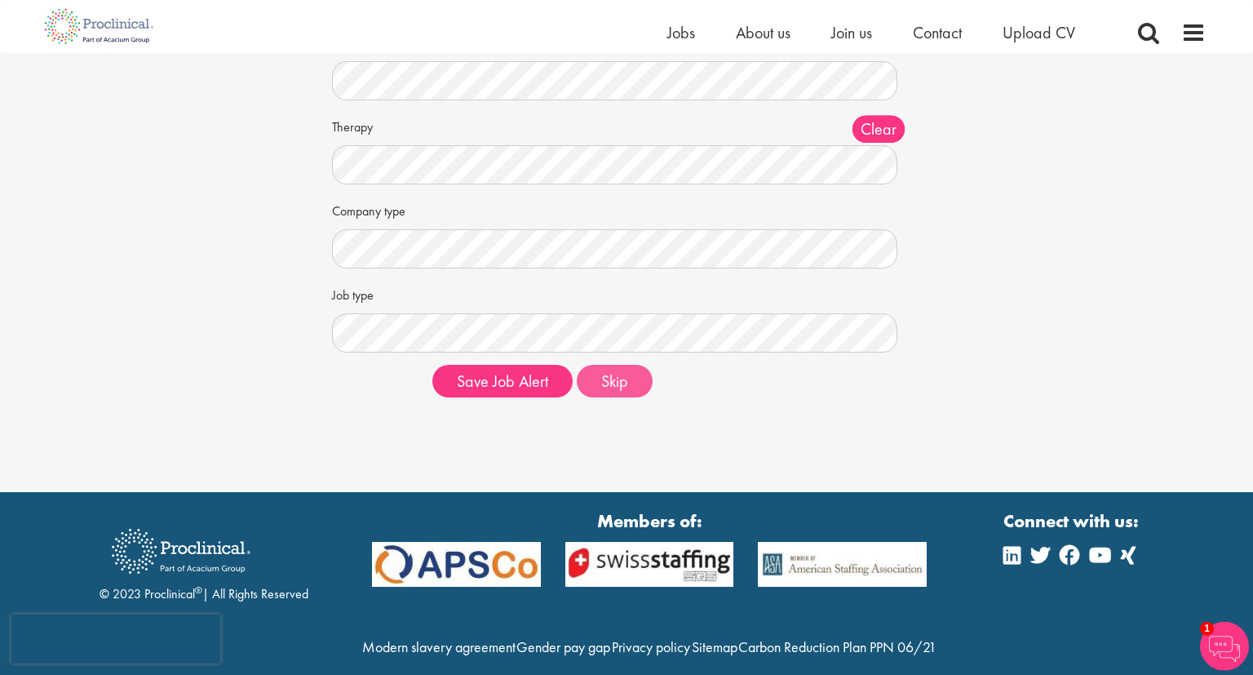
scroll to position [172, 0]
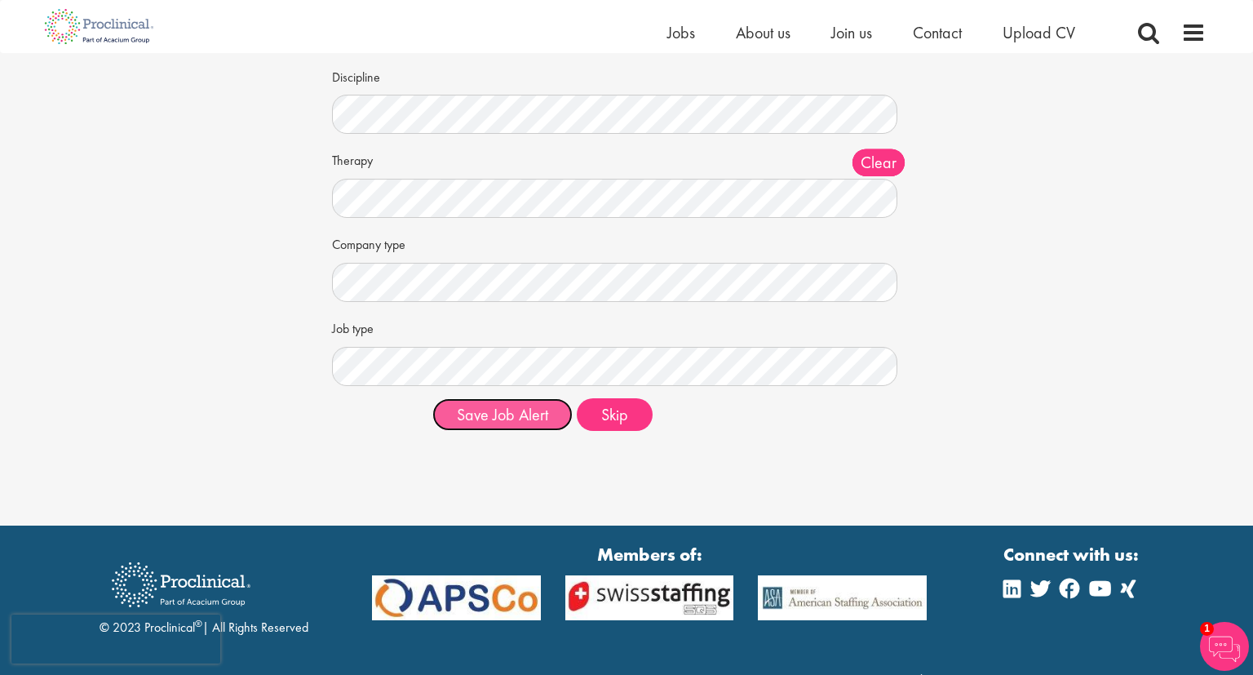
click at [511, 418] on button "Save Job Alert" at bounding box center [503, 414] width 140 height 33
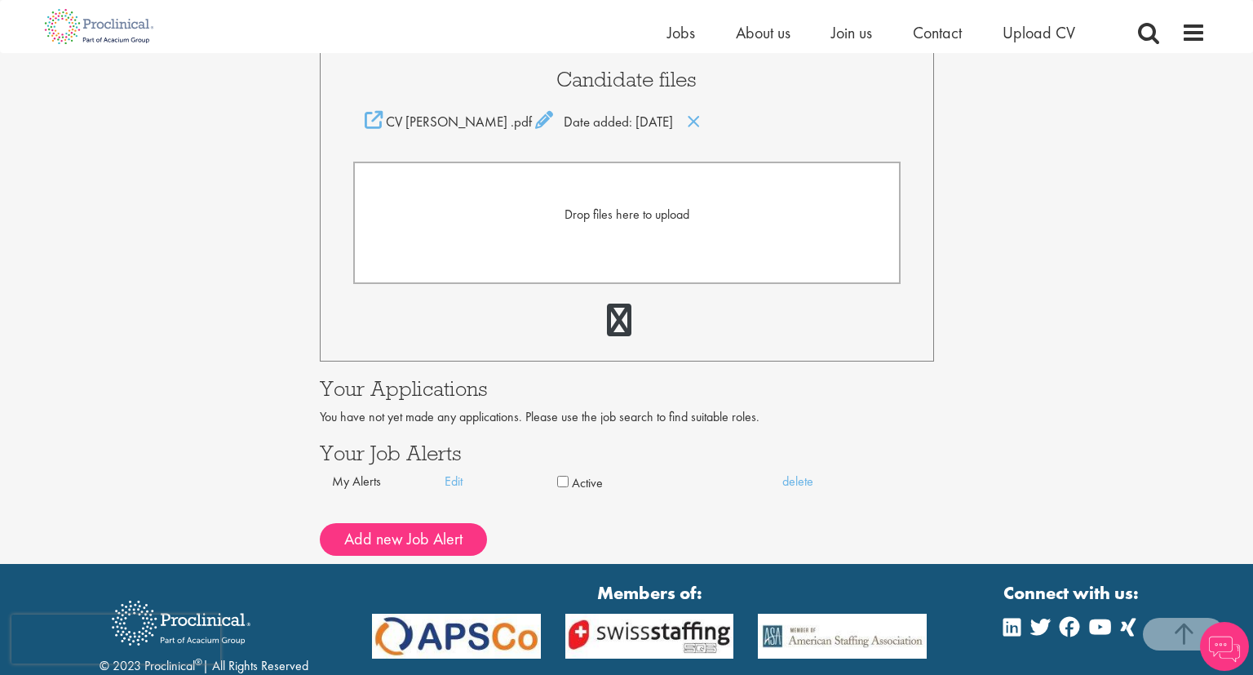
scroll to position [431, 0]
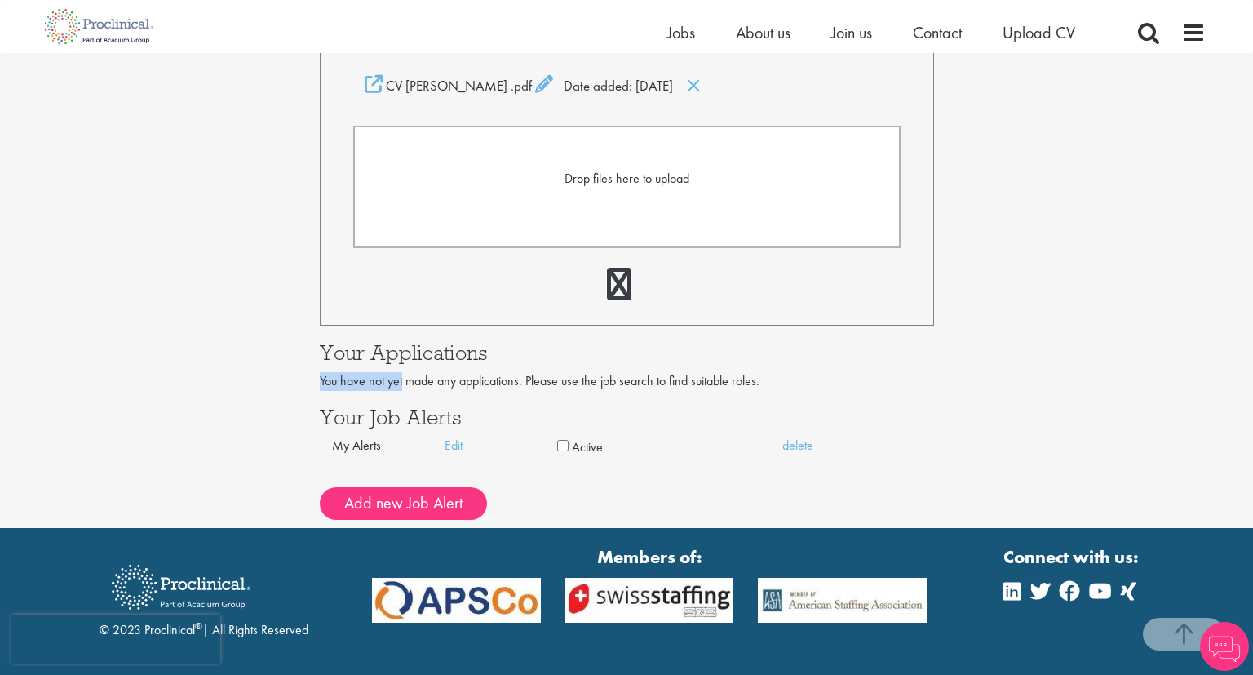
drag, startPoint x: 341, startPoint y: 380, endPoint x: 778, endPoint y: 366, distance: 436.8
click at [778, 366] on div "[PERSON_NAME] [EMAIL_ADDRESS][DOMAIN_NAME] Edit login credentials LinkedIn / XI…" at bounding box center [627, 105] width 614 height 845
click at [774, 388] on div "You have not yet made any applications. Please use the job search to find suita…" at bounding box center [627, 381] width 614 height 19
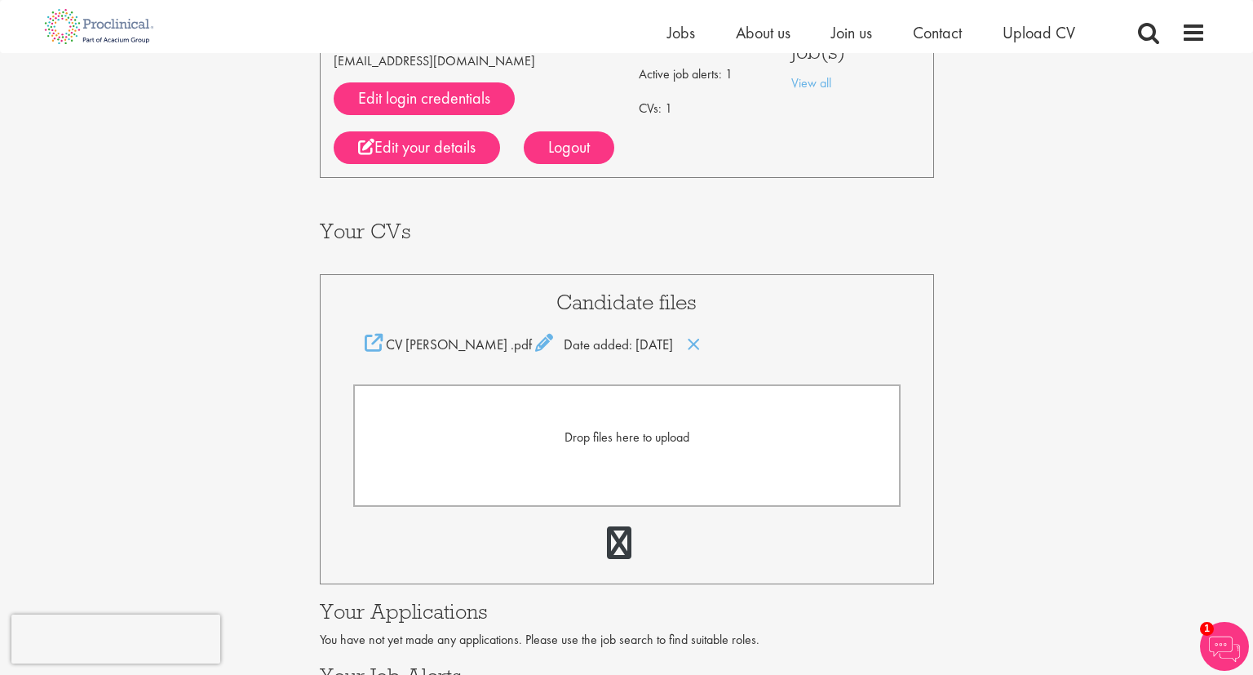
scroll to position [86, 0]
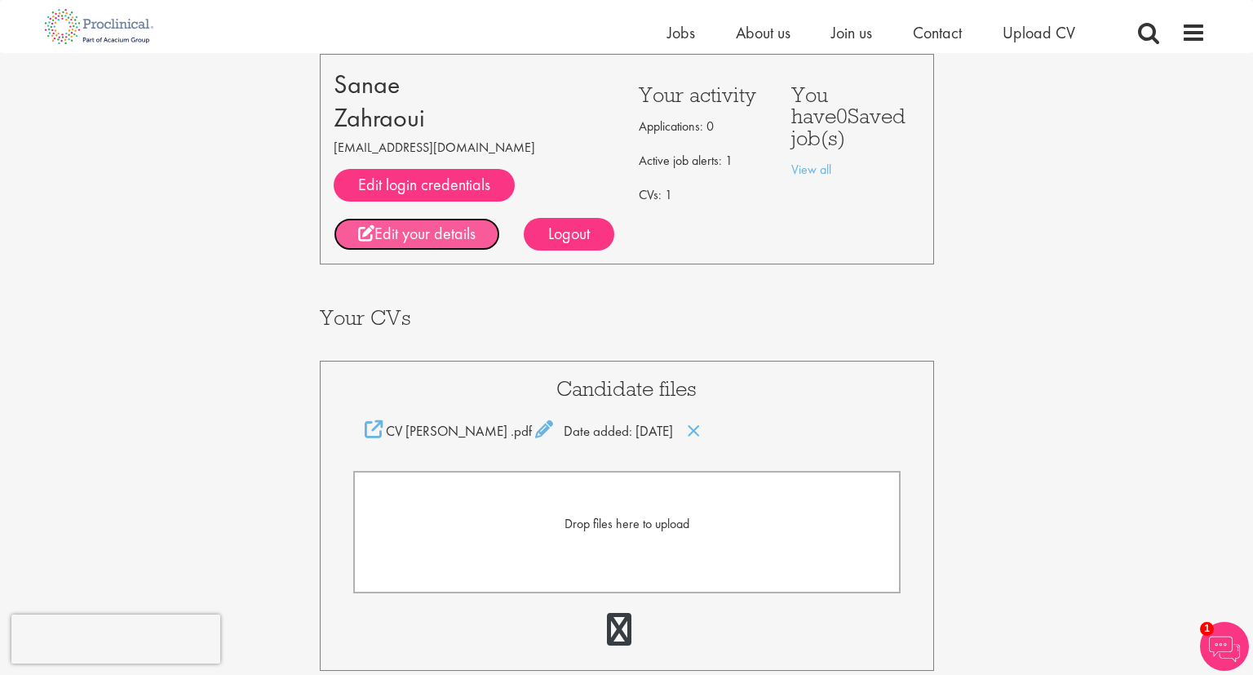
click at [428, 239] on link "Edit your details" at bounding box center [417, 234] width 166 height 33
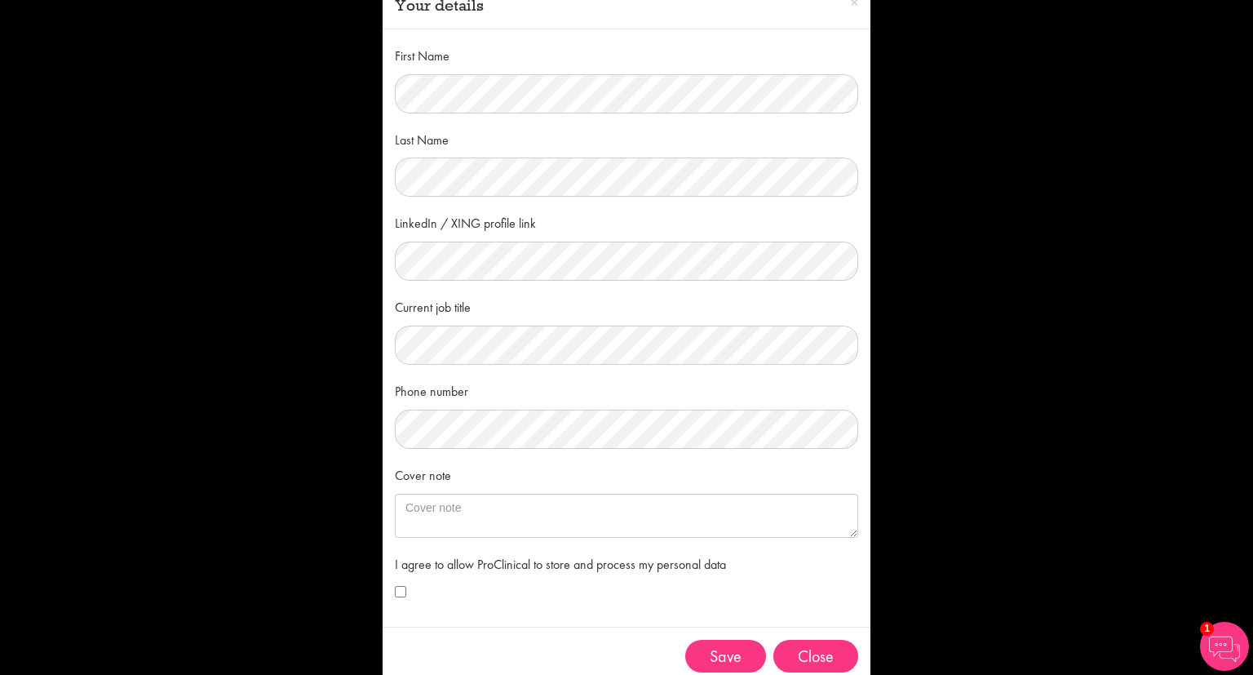
scroll to position [75, 0]
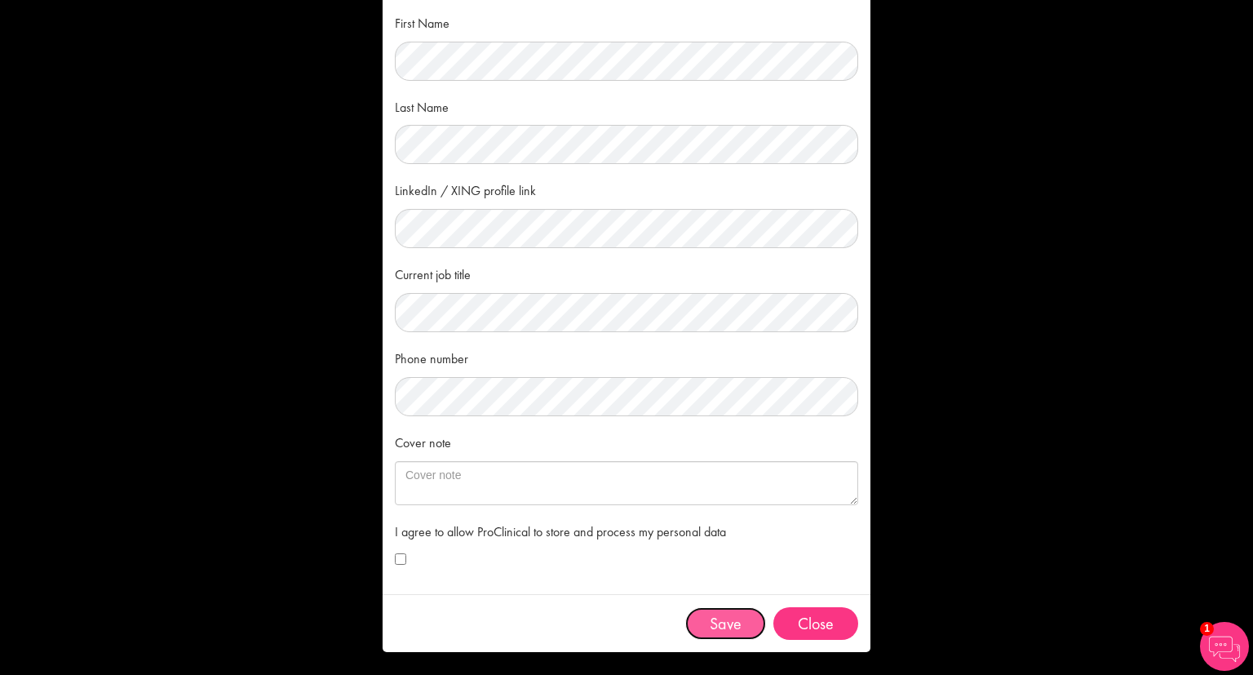
click at [741, 619] on button "Save" at bounding box center [725, 623] width 81 height 33
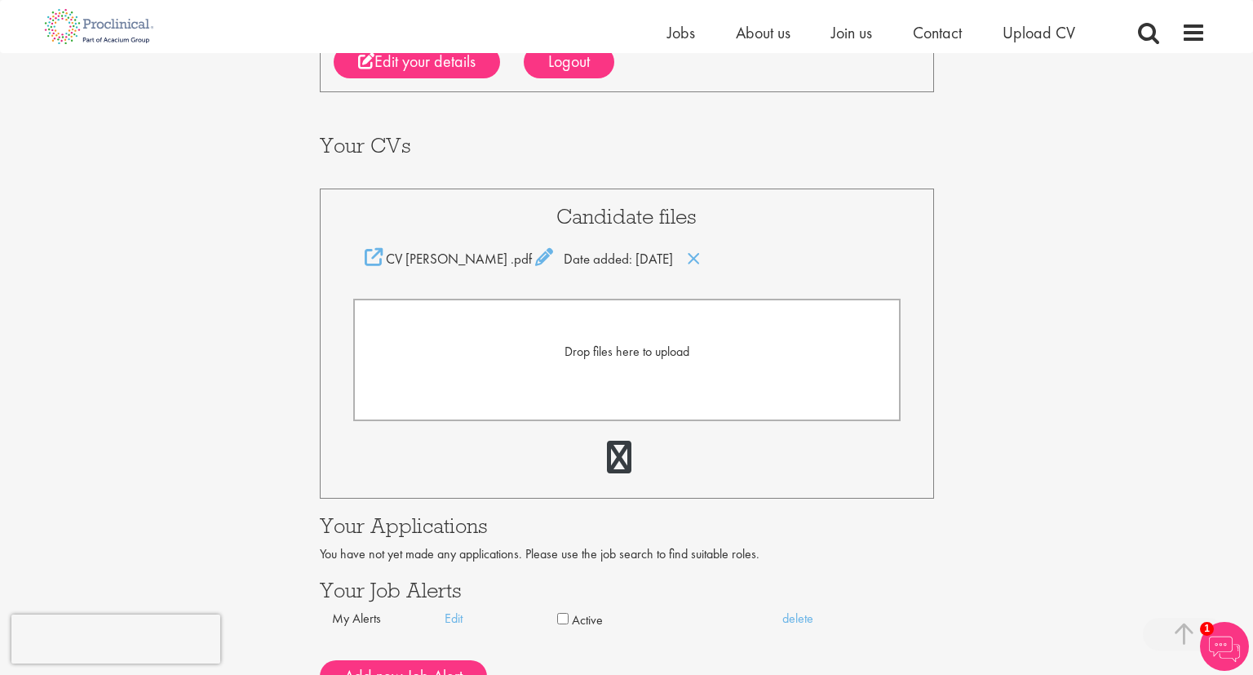
click at [904, 367] on div "Candidate files CV Sanae Zahraoui_ .pdf Date added: 22 Aug 25 Drop files here t…" at bounding box center [627, 344] width 614 height 310
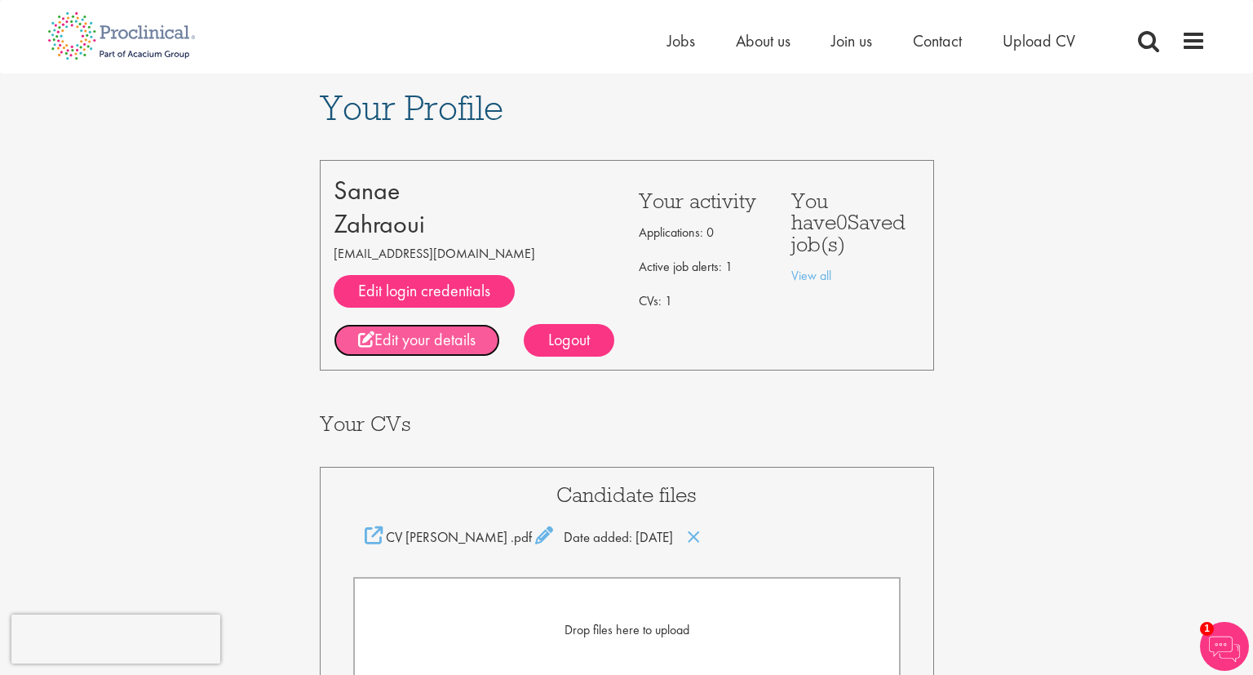
click at [423, 336] on link "Edit your details" at bounding box center [417, 340] width 166 height 33
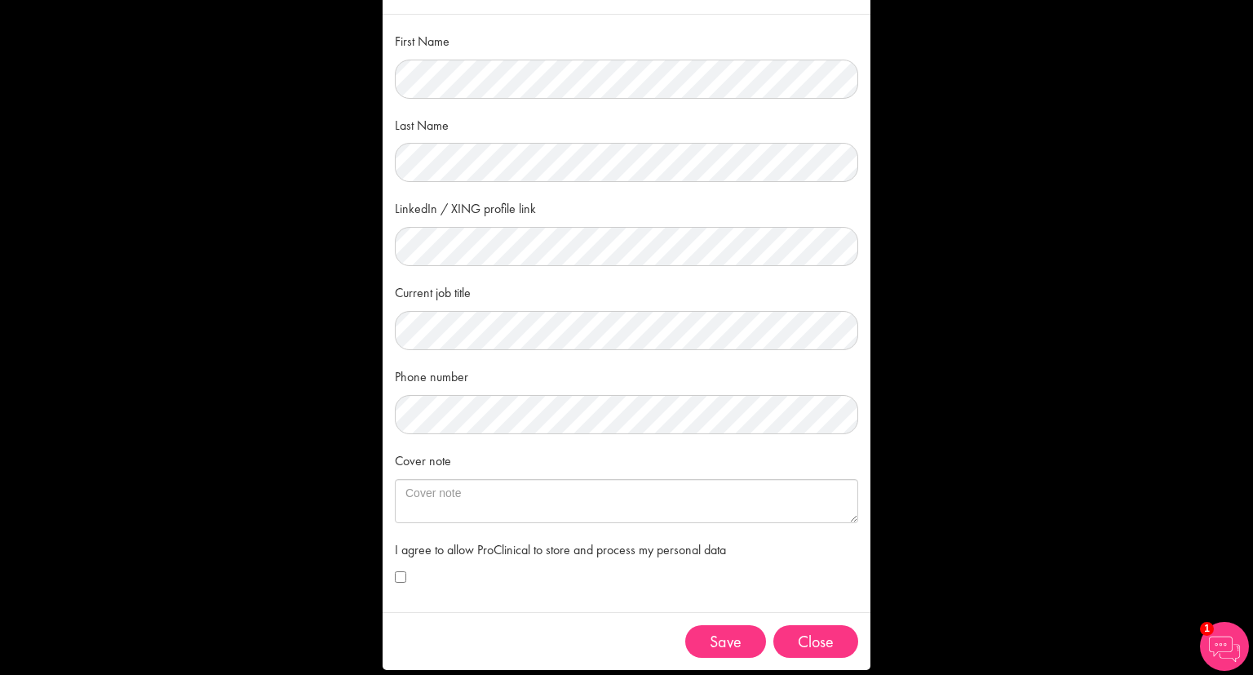
scroll to position [75, 0]
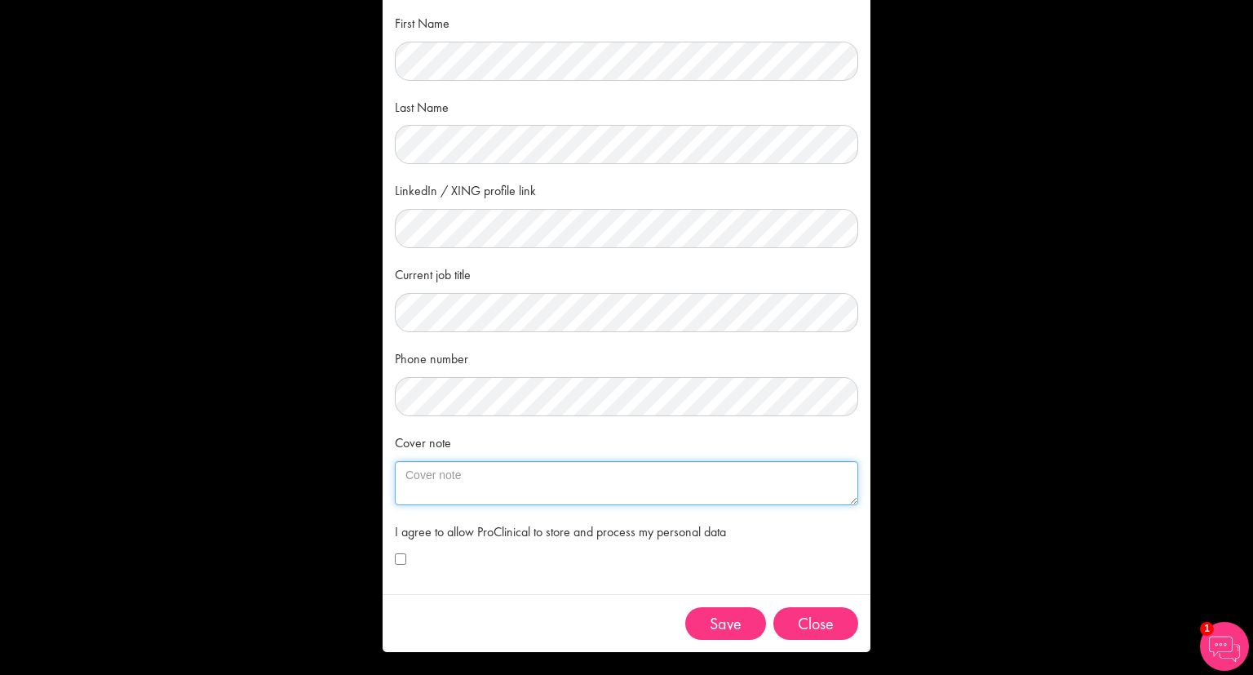
click at [444, 473] on textarea "Cover note" at bounding box center [627, 483] width 464 height 44
type textarea "i"
paste textarea "An adaptable supply chain professional driven by the enjoyment of seeing a proc…"
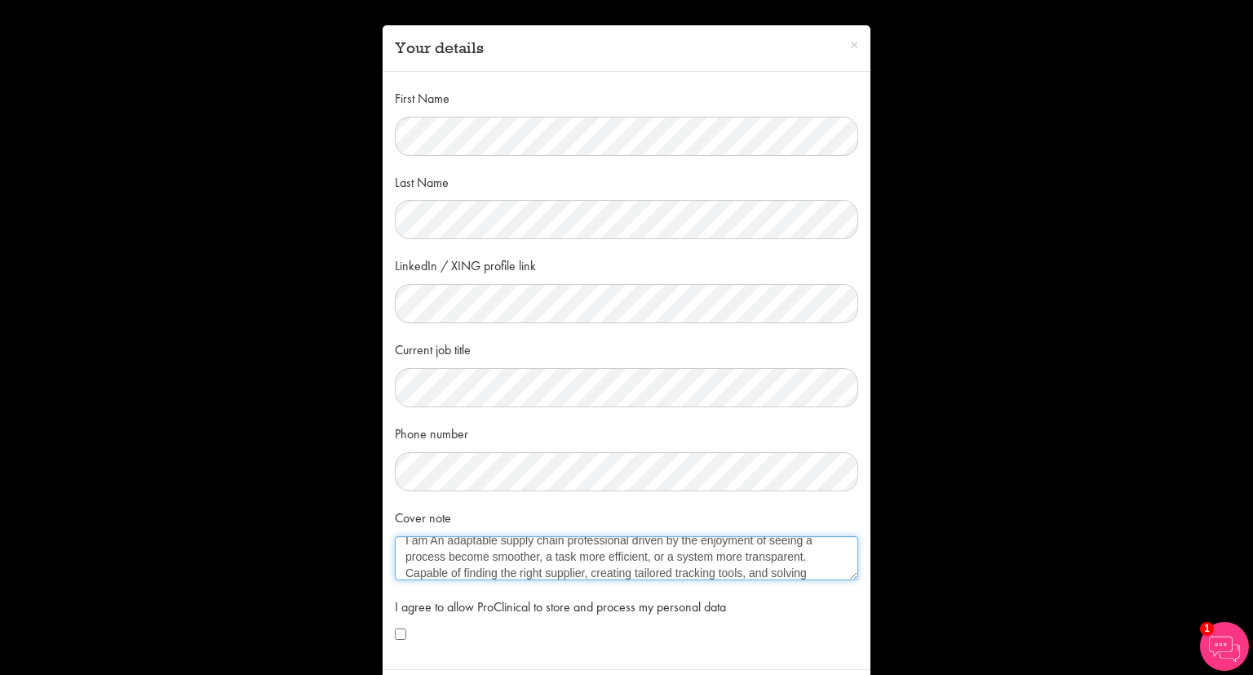
scroll to position [0, 0]
click at [437, 548] on textarea "I am An adaptable supply chain professional driven by the enjoyment of seeing a…" at bounding box center [627, 558] width 464 height 44
drag, startPoint x: 539, startPoint y: 551, endPoint x: 722, endPoint y: 554, distance: 182.8
click at [722, 554] on textarea "I am an adaptable supply chain professional driven by the enjoyment of seeing a…" at bounding box center [627, 558] width 464 height 44
click at [614, 557] on textarea "I am an adaptable supply chain professional driven by the enjoyment of seeing a…" at bounding box center [627, 558] width 464 height 44
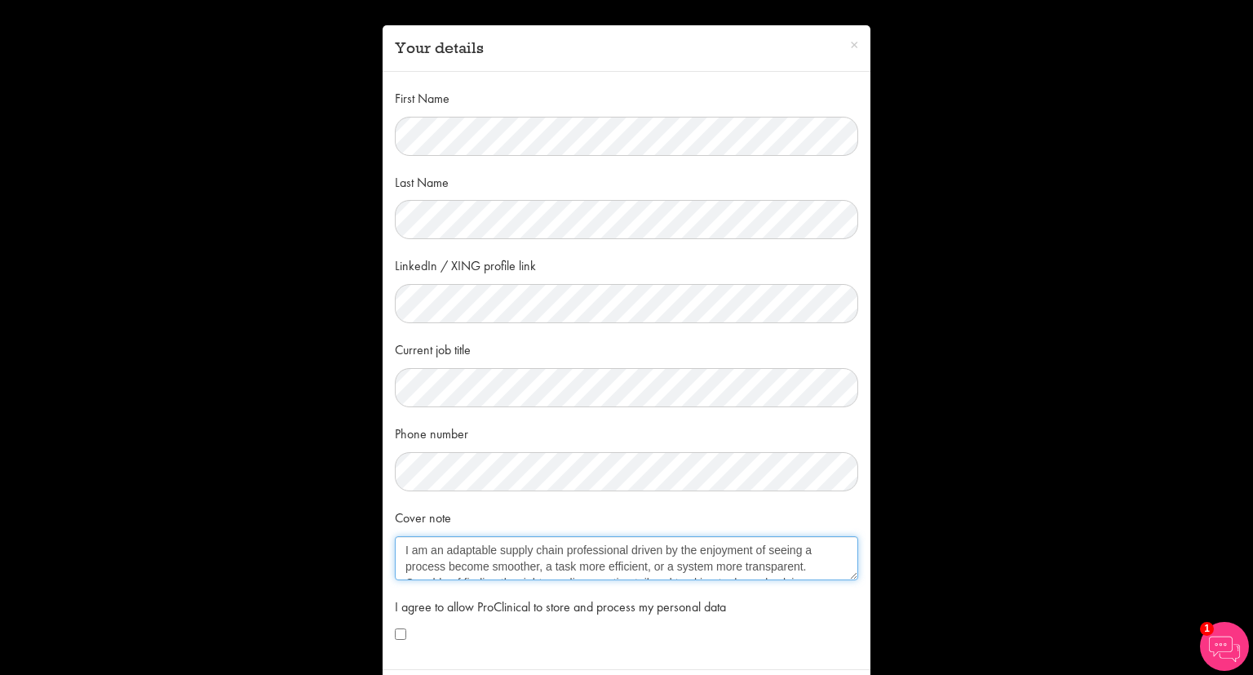
drag, startPoint x: 643, startPoint y: 550, endPoint x: 683, endPoint y: 550, distance: 40.0
click at [644, 550] on textarea "I am an adaptable supply chain professional driven by the enjoyment of seeing a…" at bounding box center [627, 558] width 464 height 44
drag, startPoint x: 685, startPoint y: 550, endPoint x: 812, endPoint y: 560, distance: 127.7
click at [820, 560] on textarea "I am an adaptable supply chain professional driven by the enjoyment of seeing a…" at bounding box center [627, 558] width 464 height 44
click at [712, 547] on textarea "I am an adaptable supply chain professional driven by the enjoyment of seeing a…" at bounding box center [627, 558] width 464 height 44
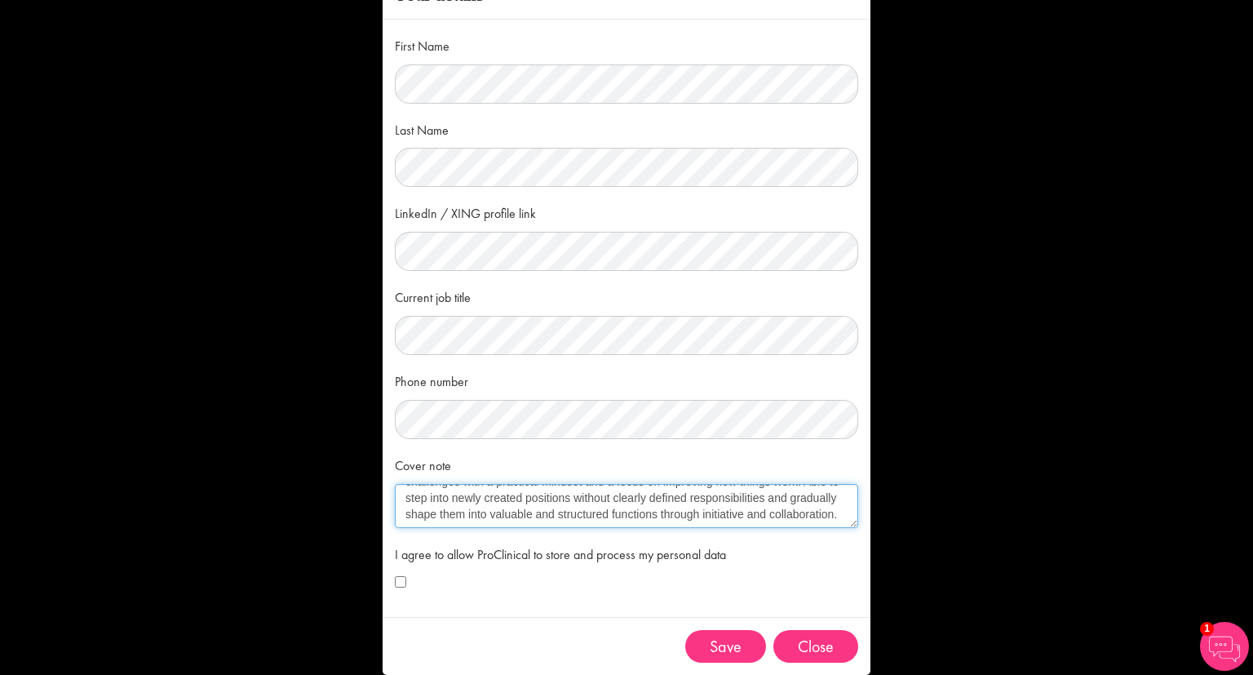
scroll to position [75, 0]
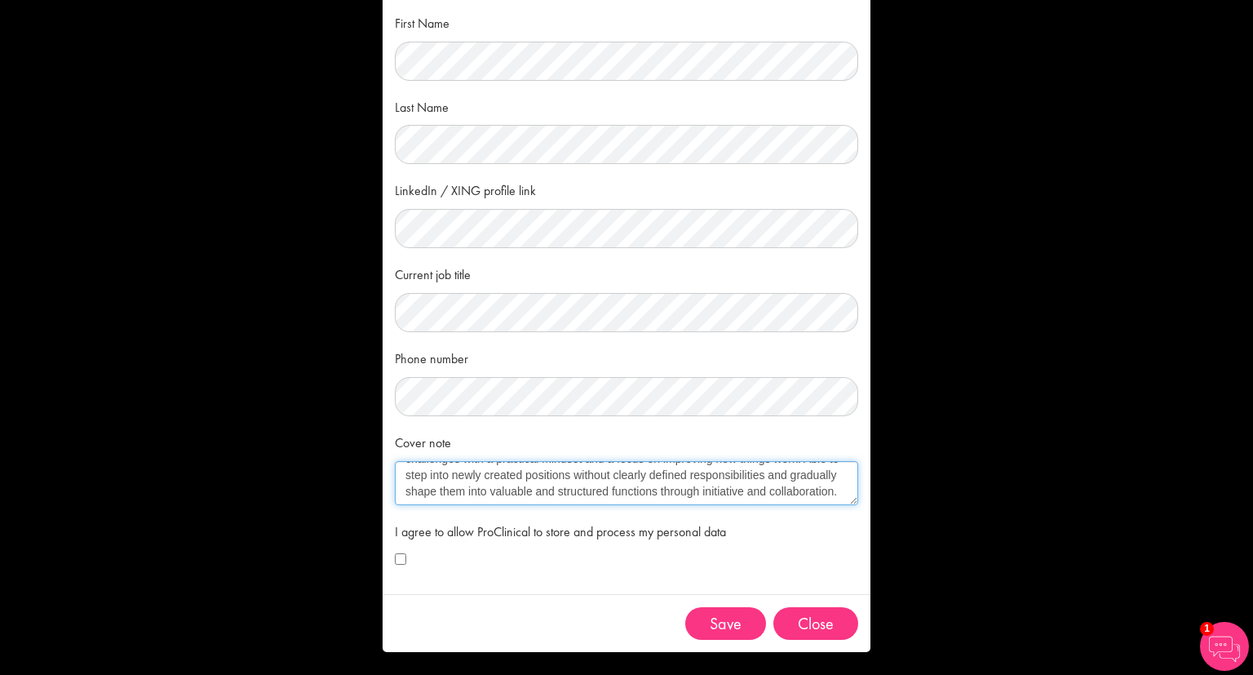
click at [837, 488] on textarea "I am an adaptable supply chain professional driven by the enjoyment of seeing a…" at bounding box center [627, 483] width 464 height 44
type textarea "I am an adaptable supply chain professional driven by the enjoyment of seeing a…"
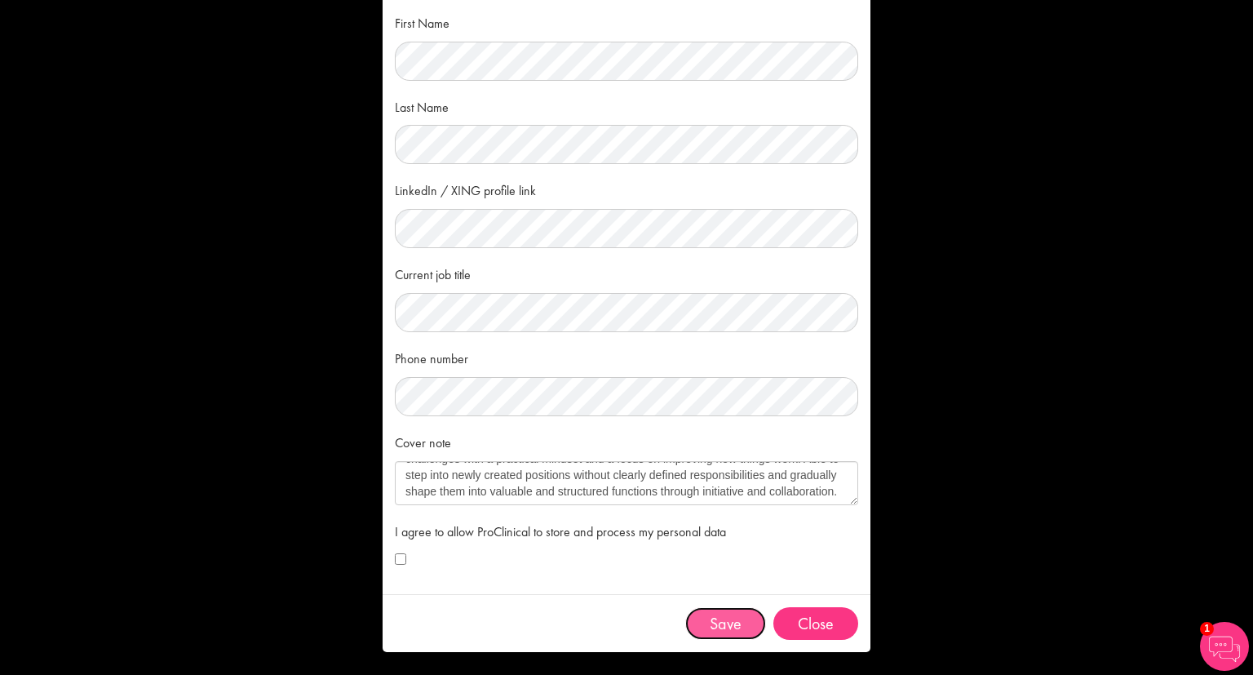
click at [693, 617] on button "Save" at bounding box center [725, 623] width 81 height 33
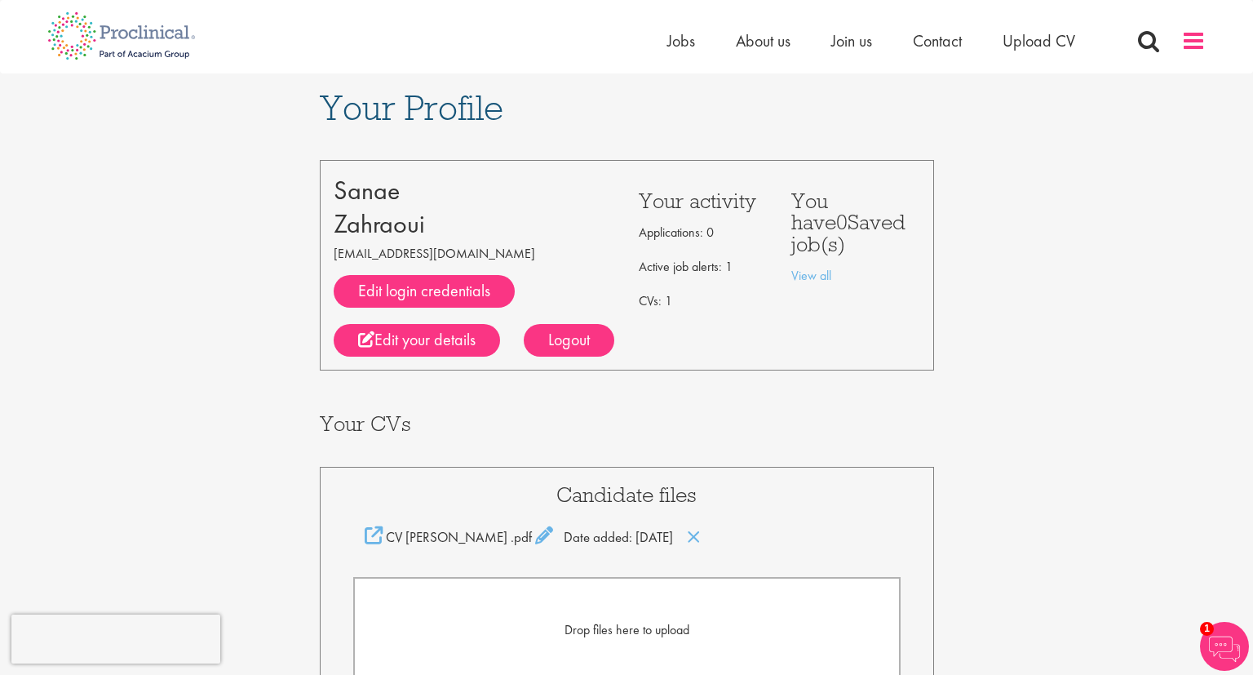
click at [1191, 38] on span at bounding box center [1194, 41] width 24 height 24
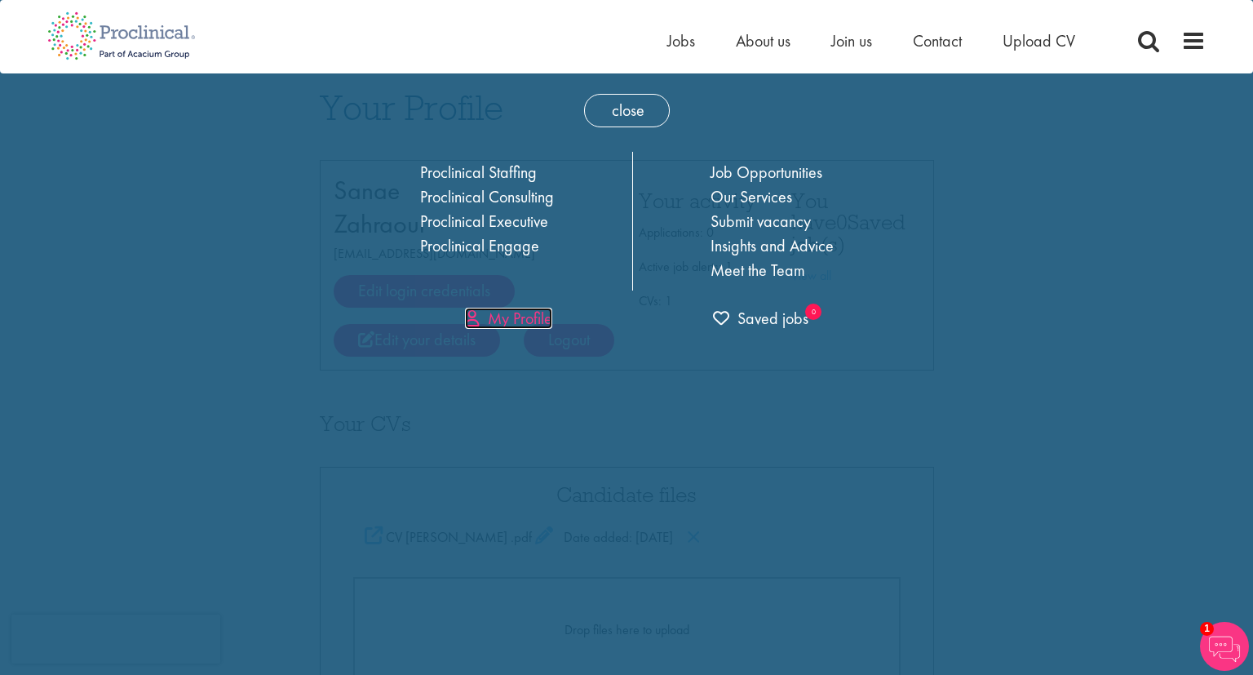
click at [522, 325] on link "My Profile" at bounding box center [508, 318] width 87 height 21
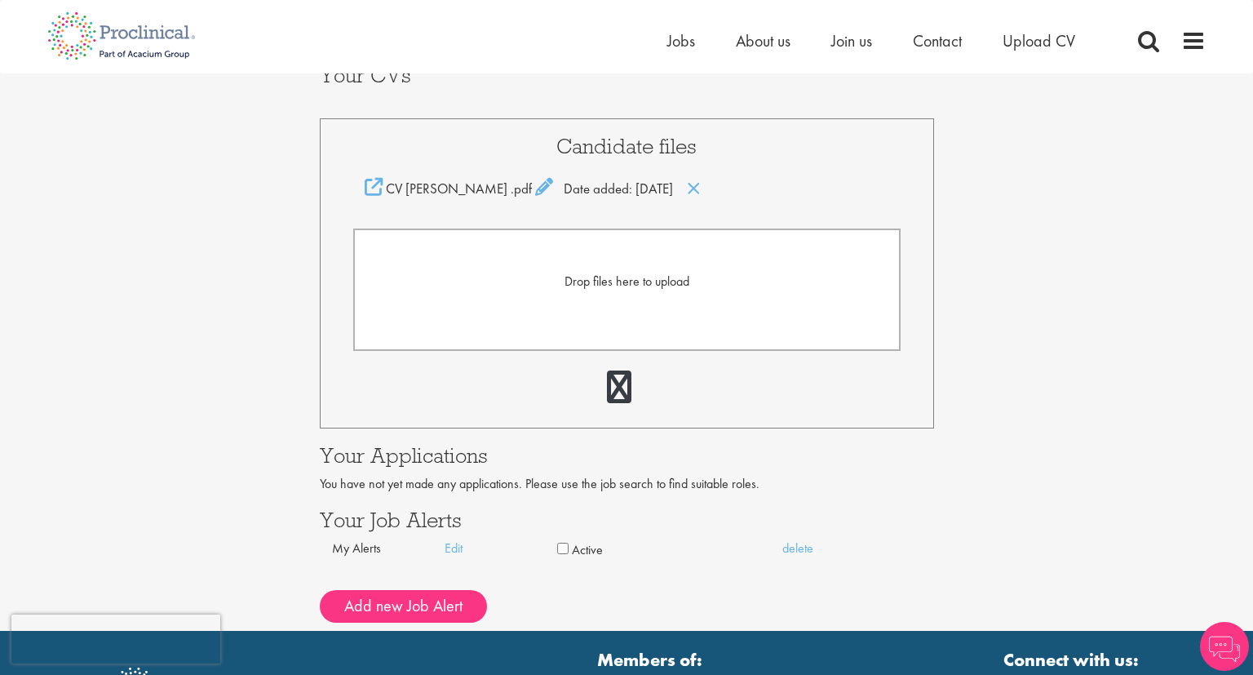
scroll to position [3, 0]
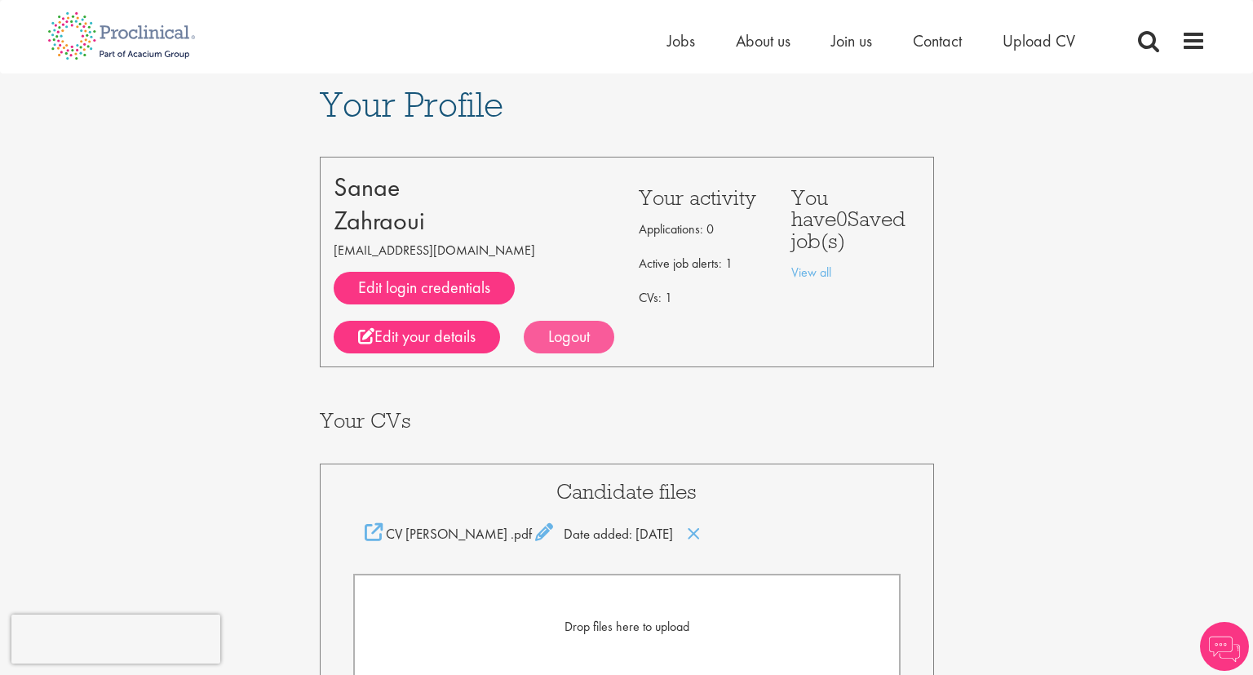
click at [579, 327] on div "Logout" at bounding box center [569, 337] width 91 height 33
